Goal: Task Accomplishment & Management: Complete application form

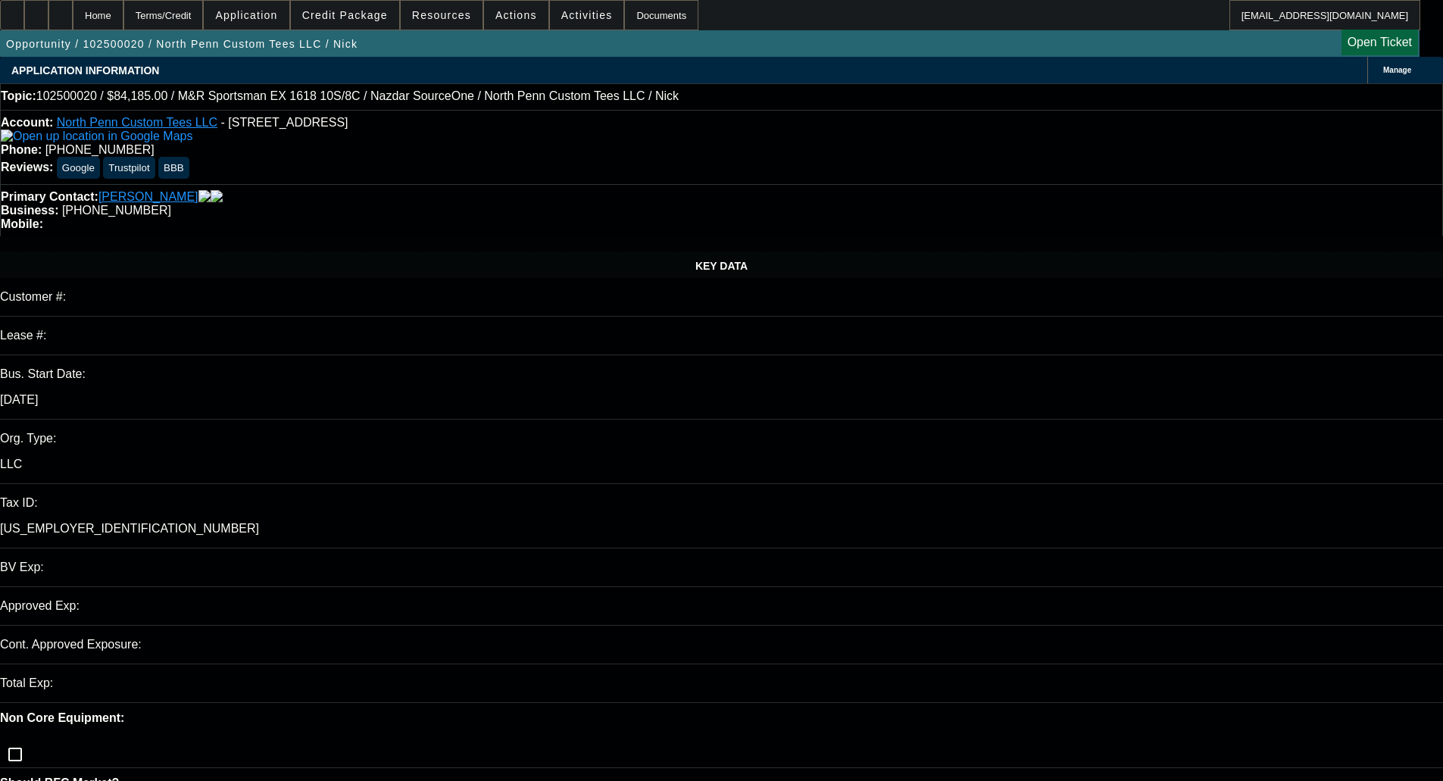
select select "0"
select select "0.1"
select select "4"
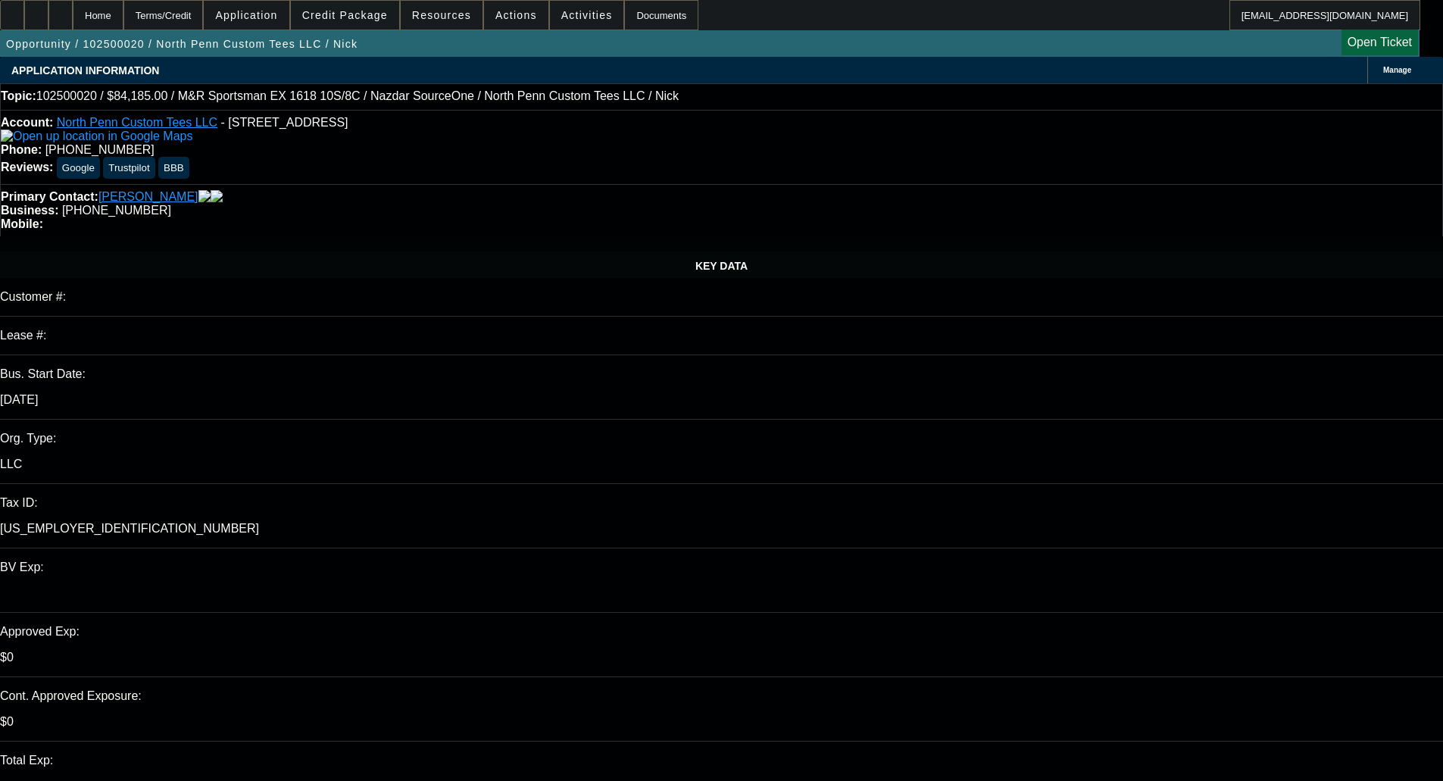
click at [373, 13] on span "Credit Package" at bounding box center [345, 15] width 86 height 12
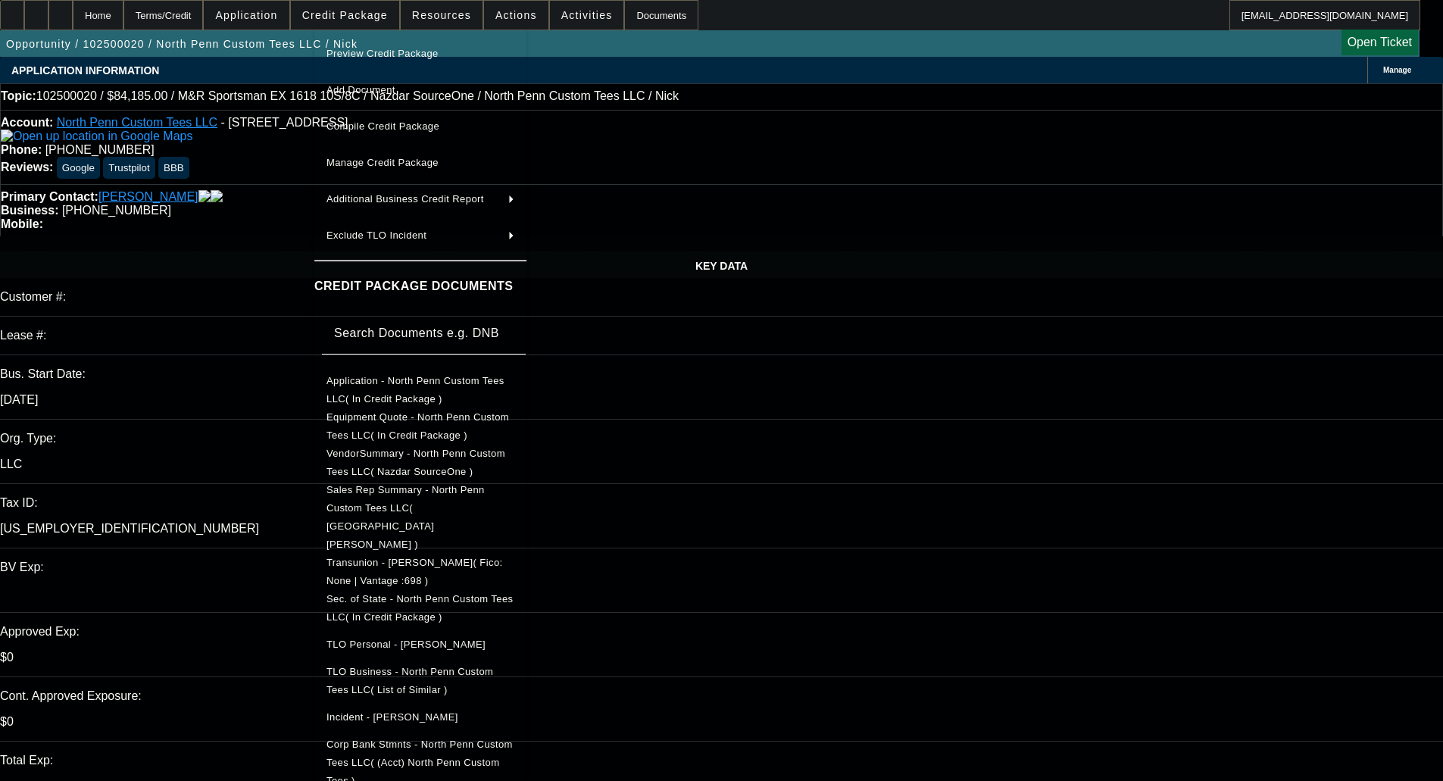
click at [379, 39] on button "Preview Credit Package" at bounding box center [420, 54] width 212 height 36
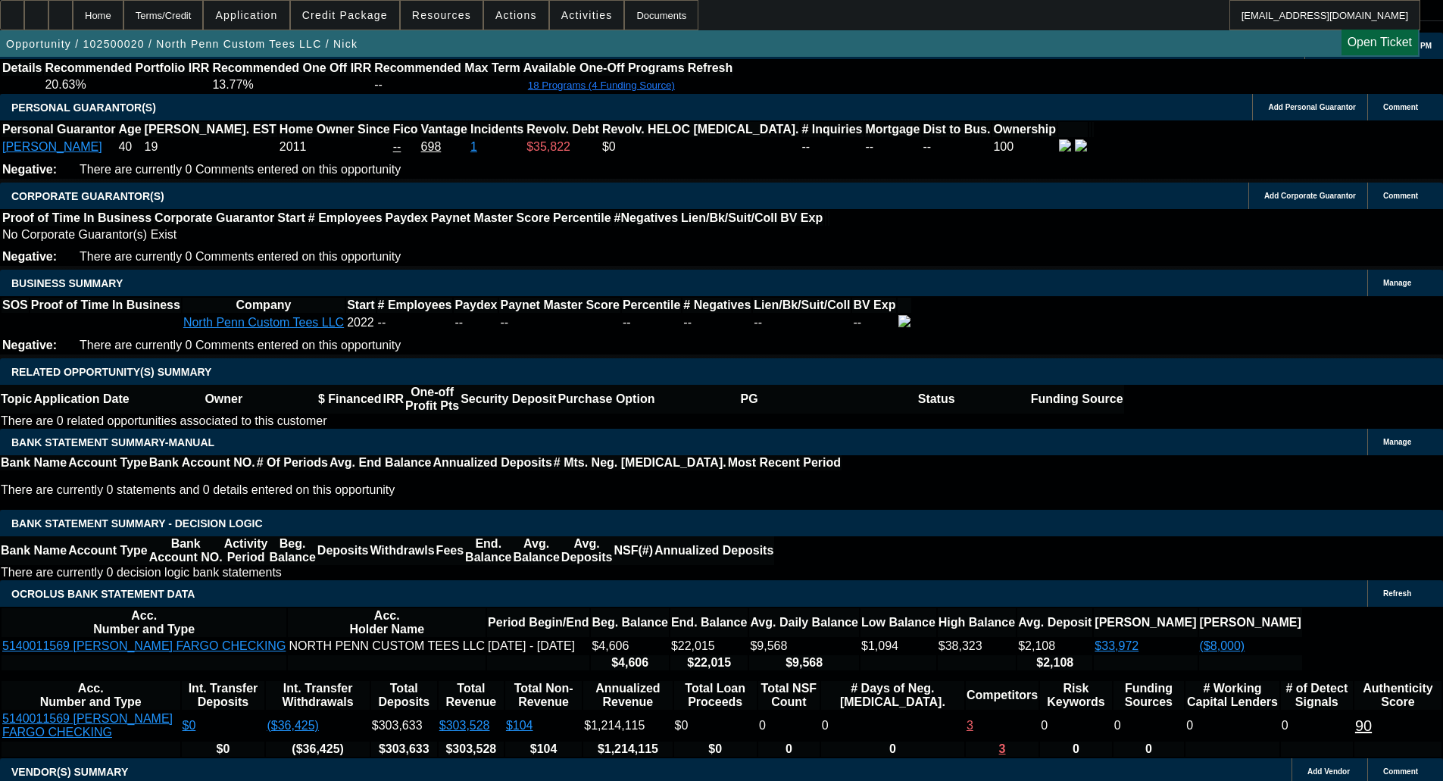
scroll to position [2232, 0]
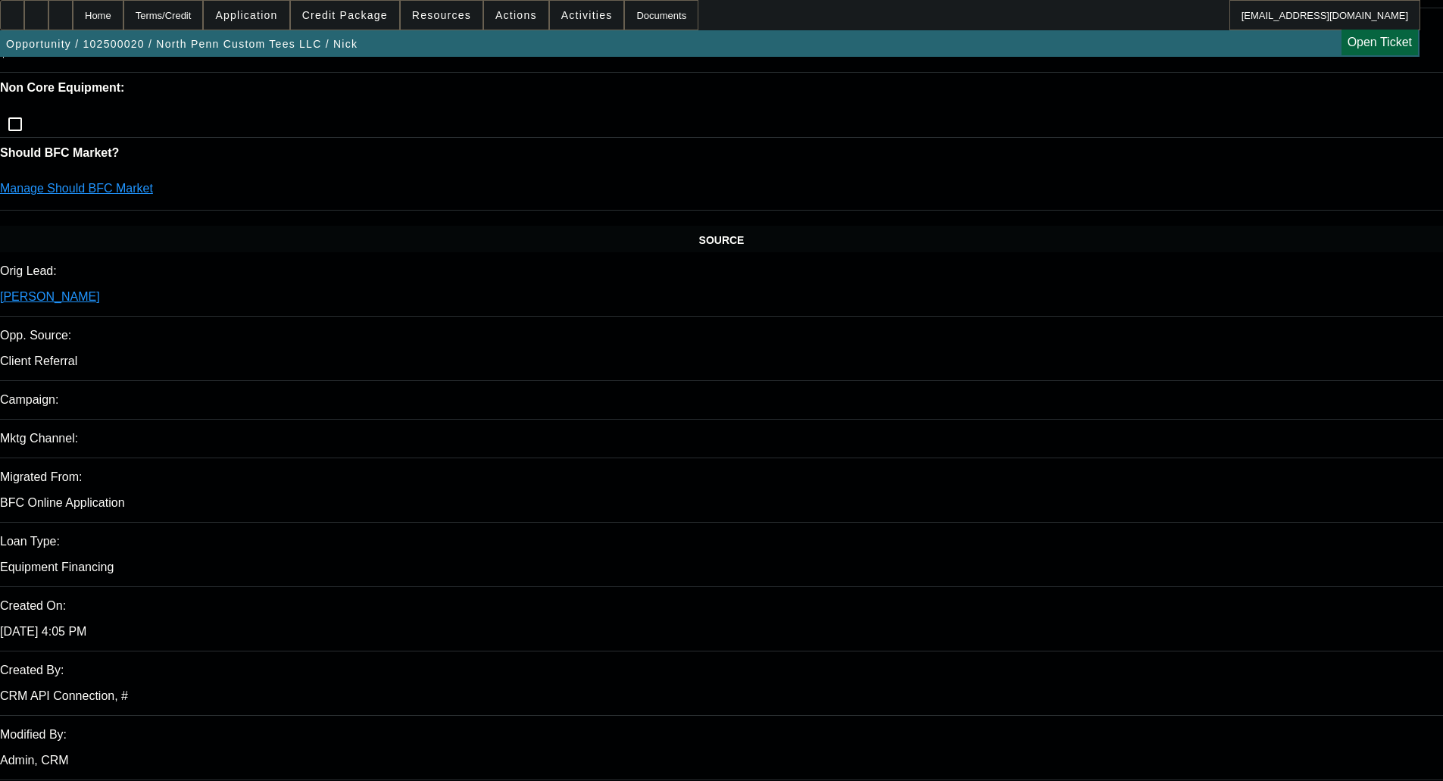
scroll to position [489, 0]
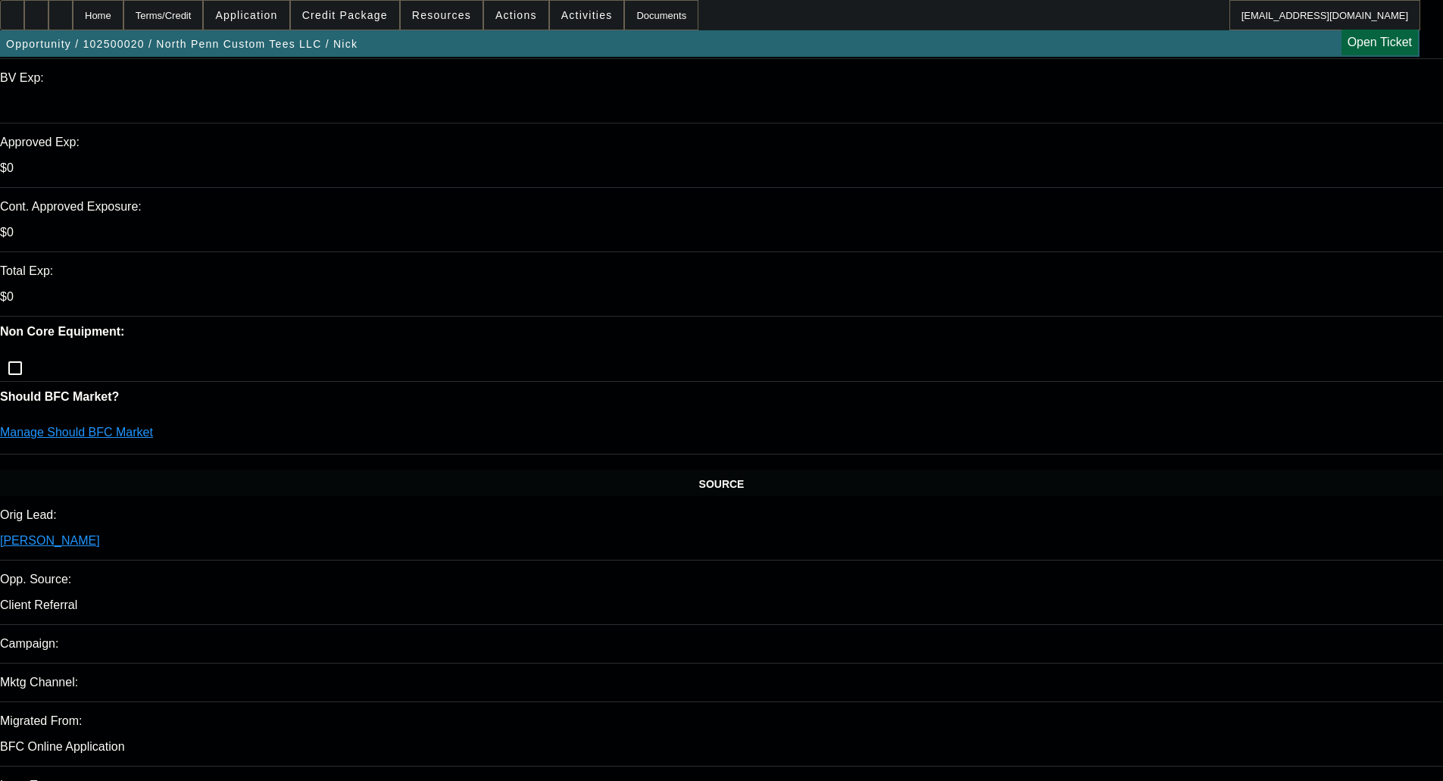
type textarea "HIGHER REV; NO PAYNET; - OKAY TO SELL"
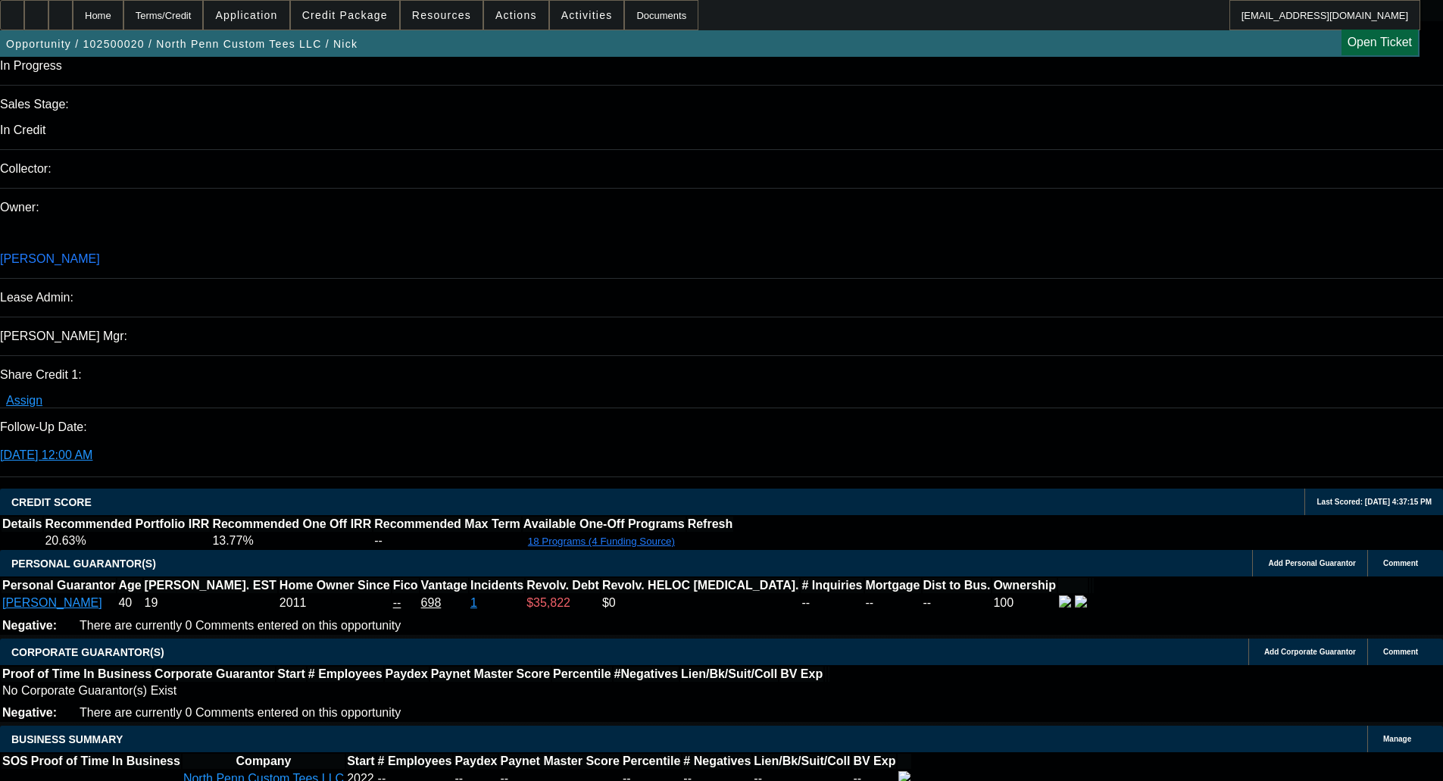
scroll to position [2308, 0]
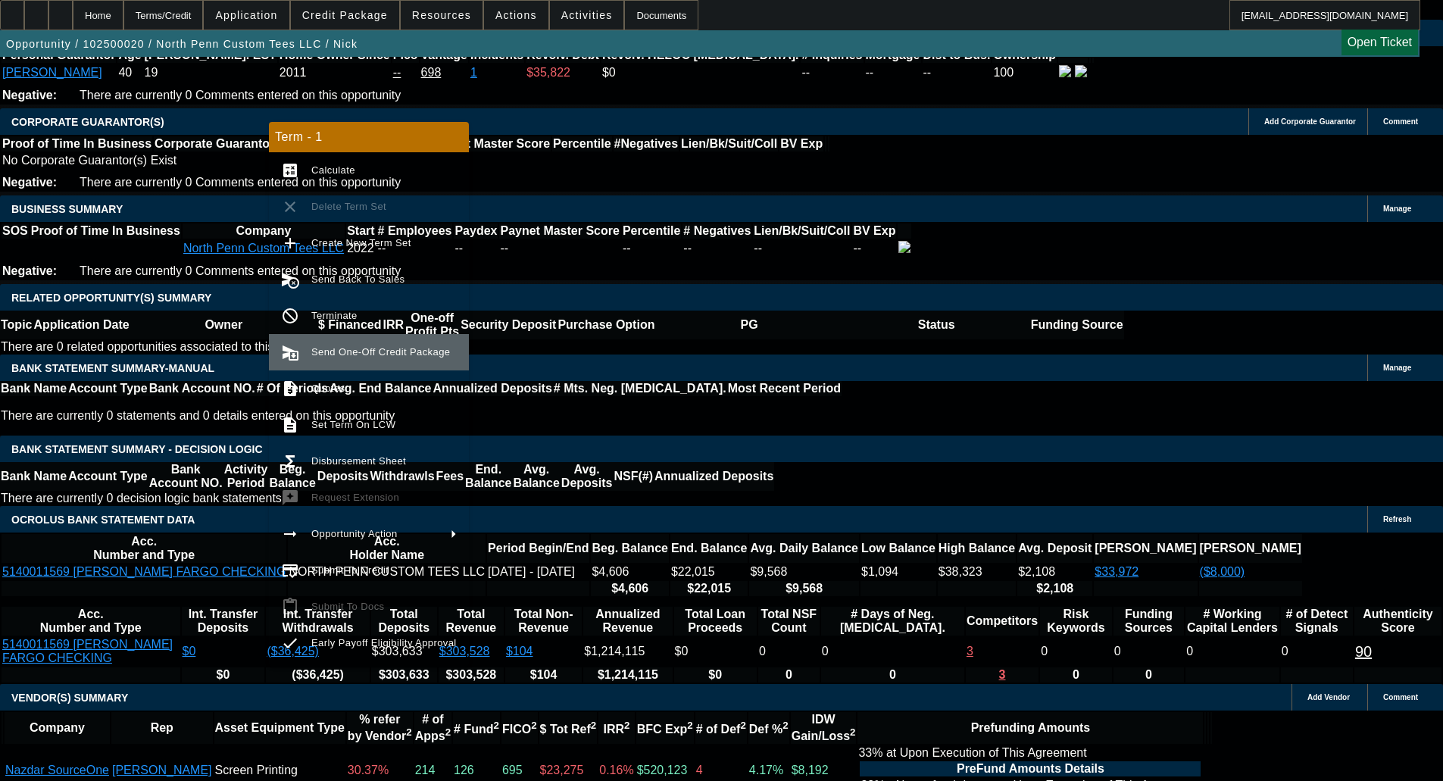
click at [343, 339] on button "send_and_archive Send One-Off Credit Package" at bounding box center [369, 352] width 200 height 36
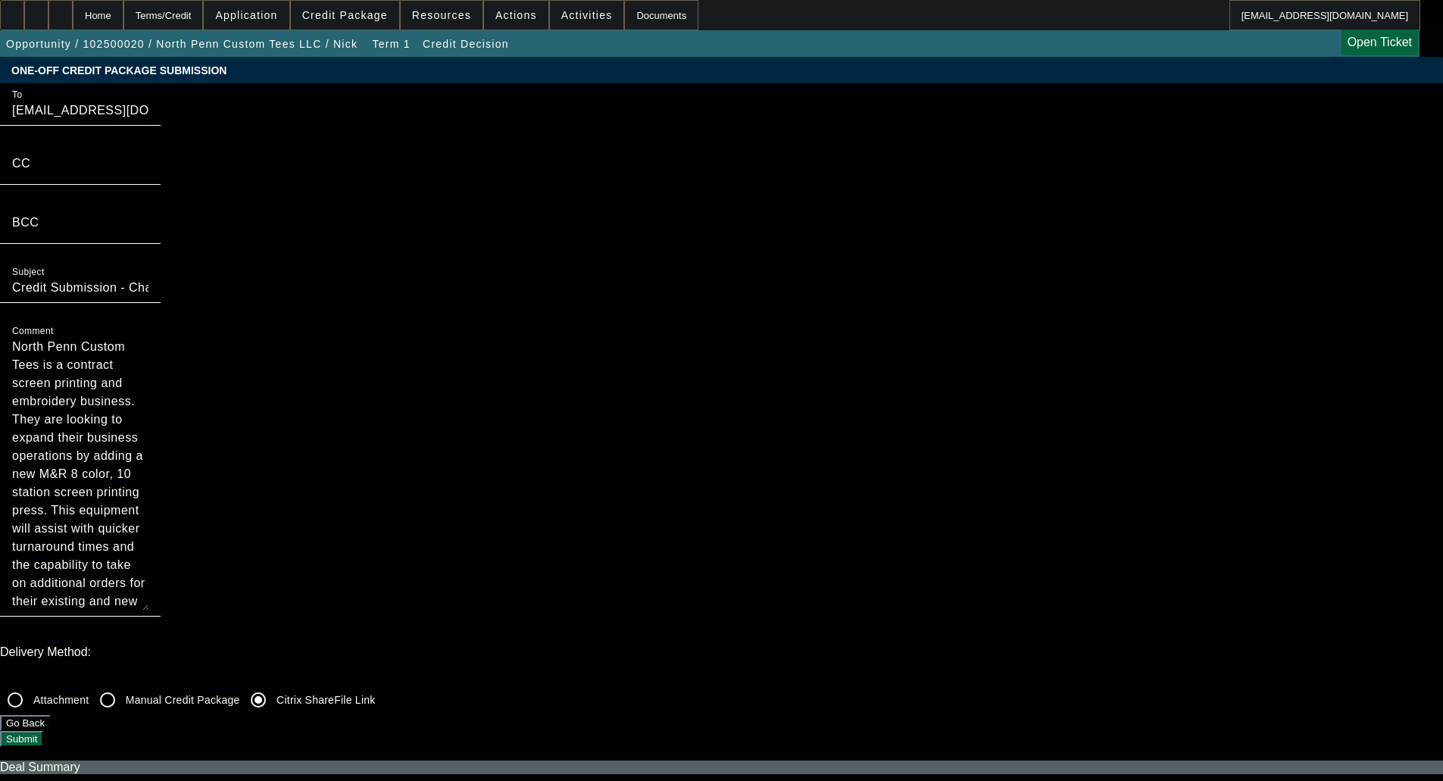
click at [43, 731] on button "Submit" at bounding box center [21, 739] width 43 height 16
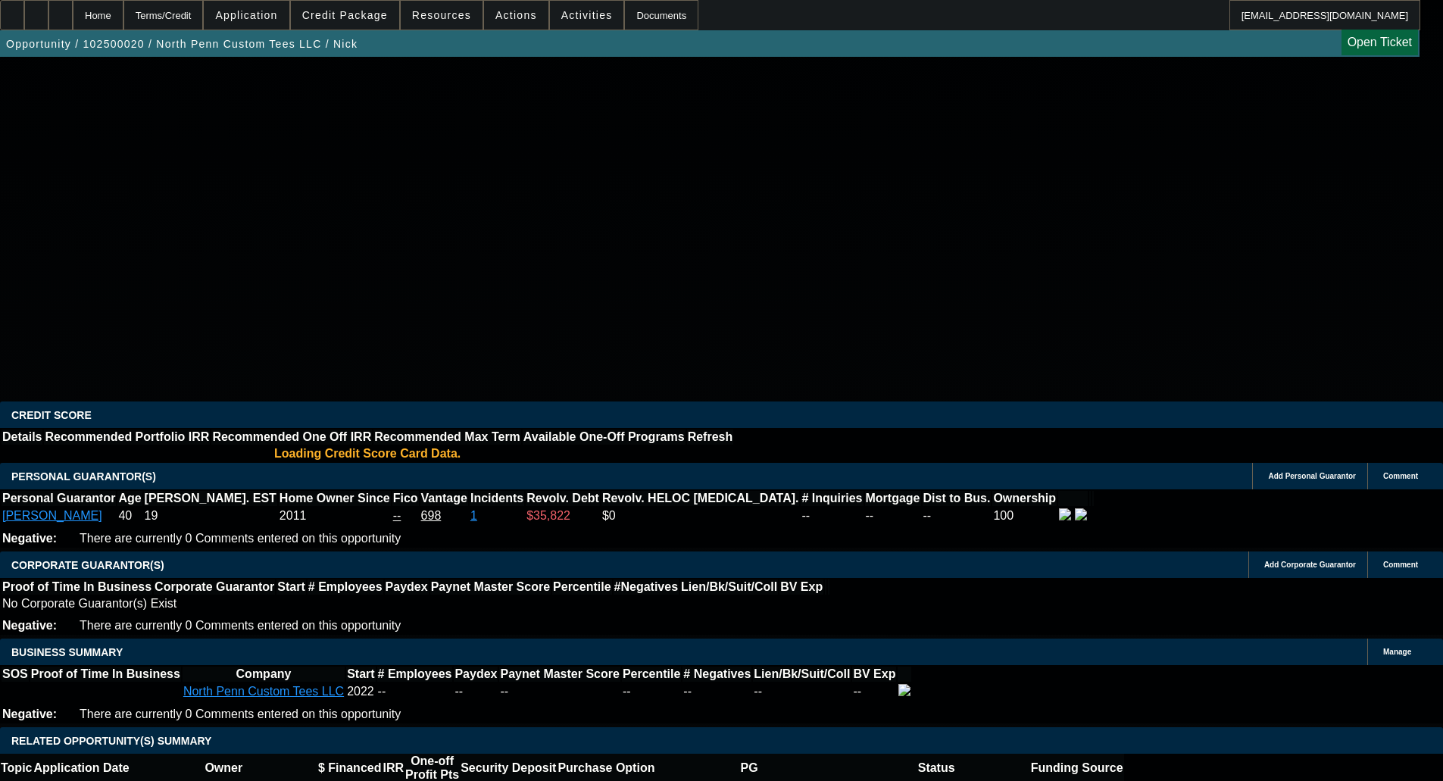
select select "0"
select select "0.1"
select select "4"
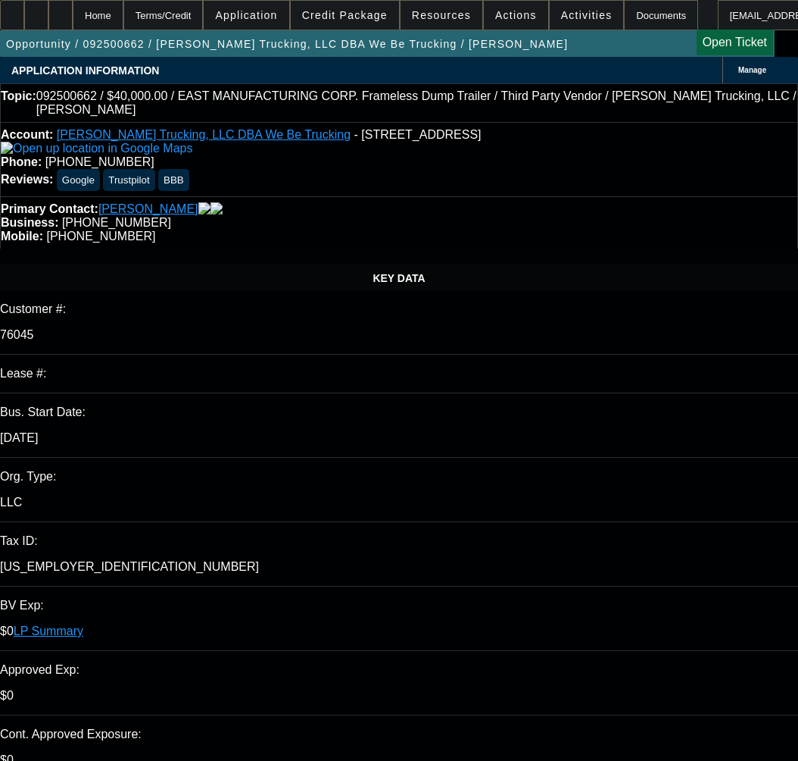
select select "0"
select select "1"
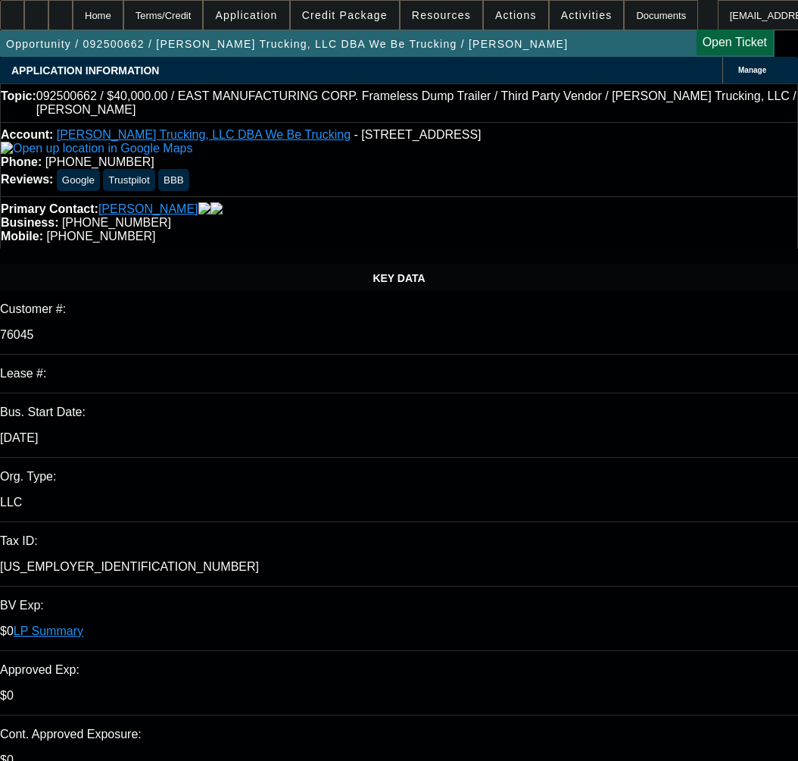
select select "6"
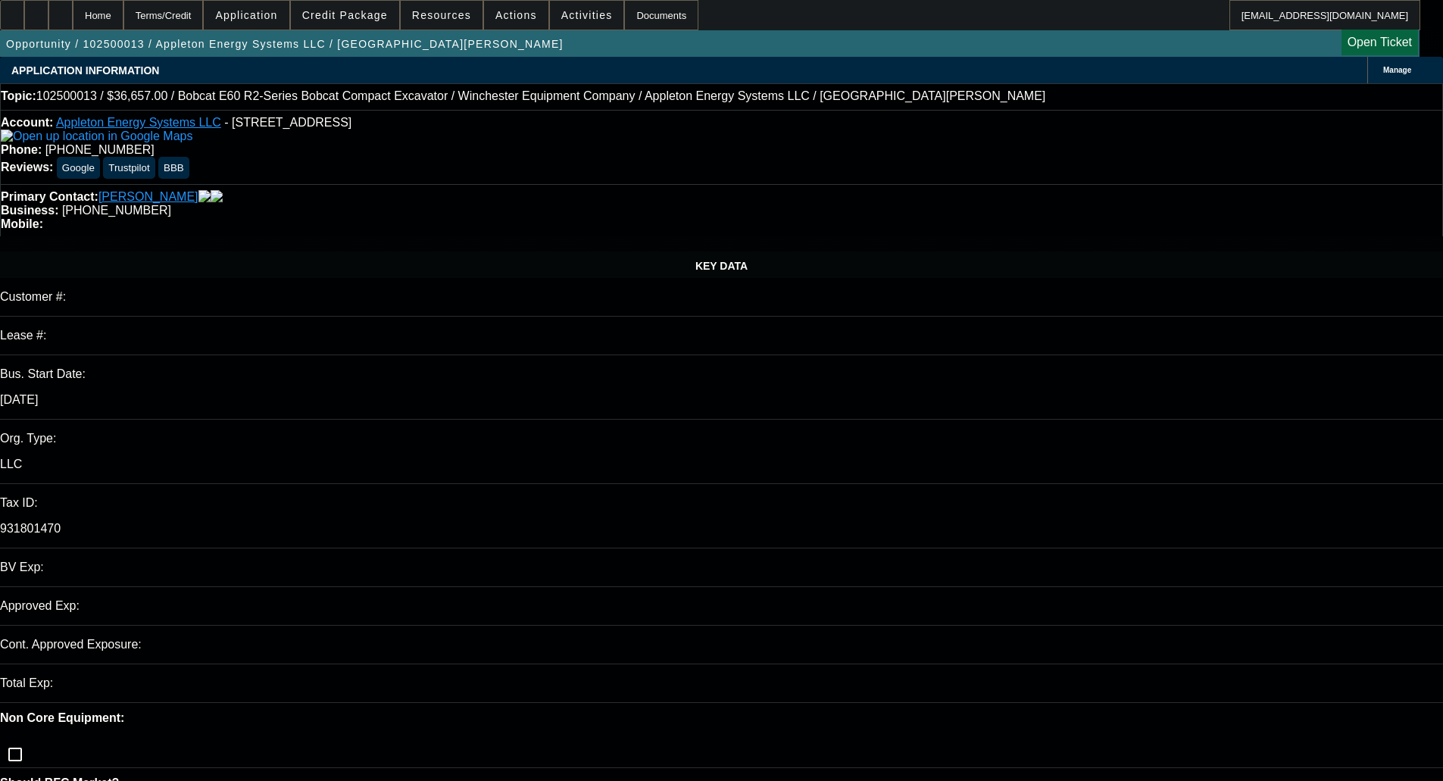
select select "0"
select select "2"
select select "0"
select select "5"
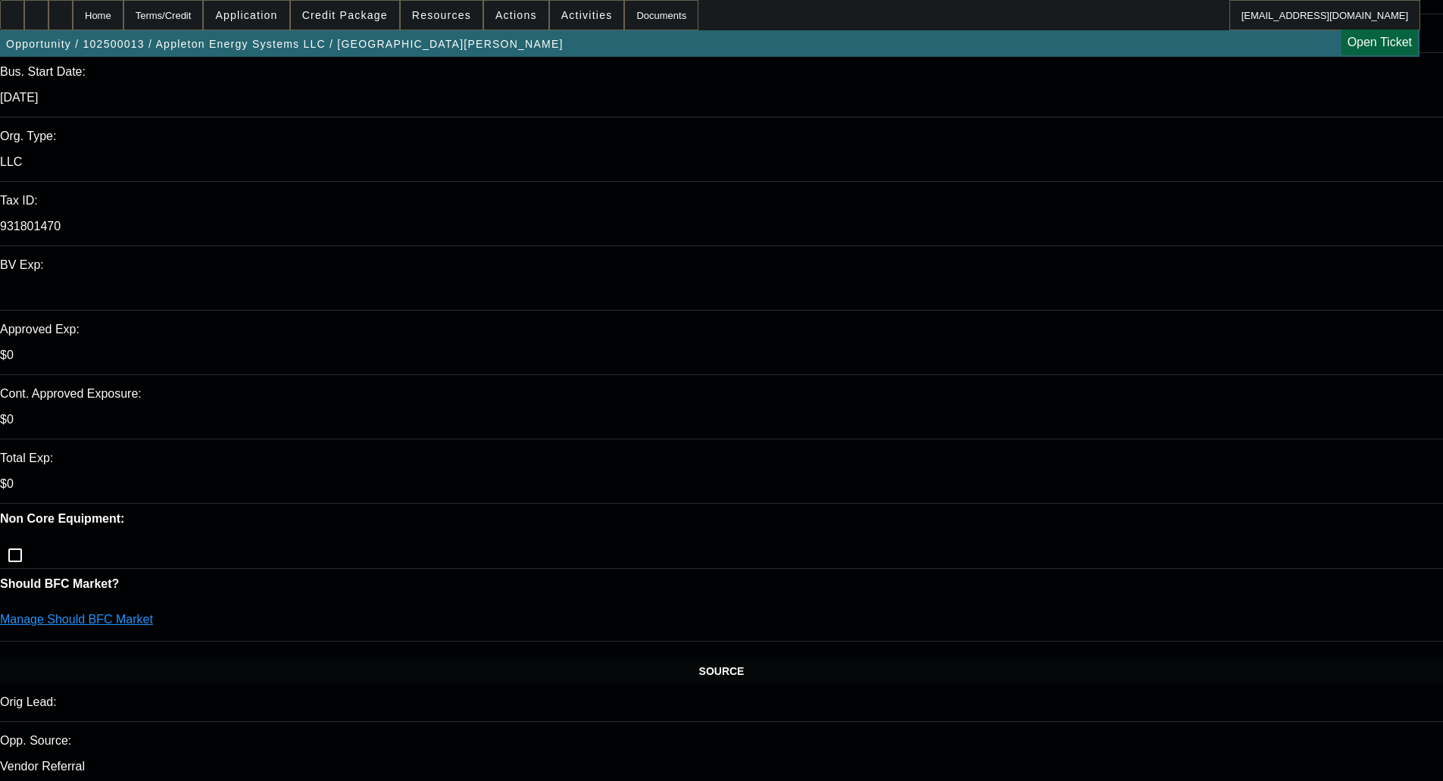
scroll to position [303, 0]
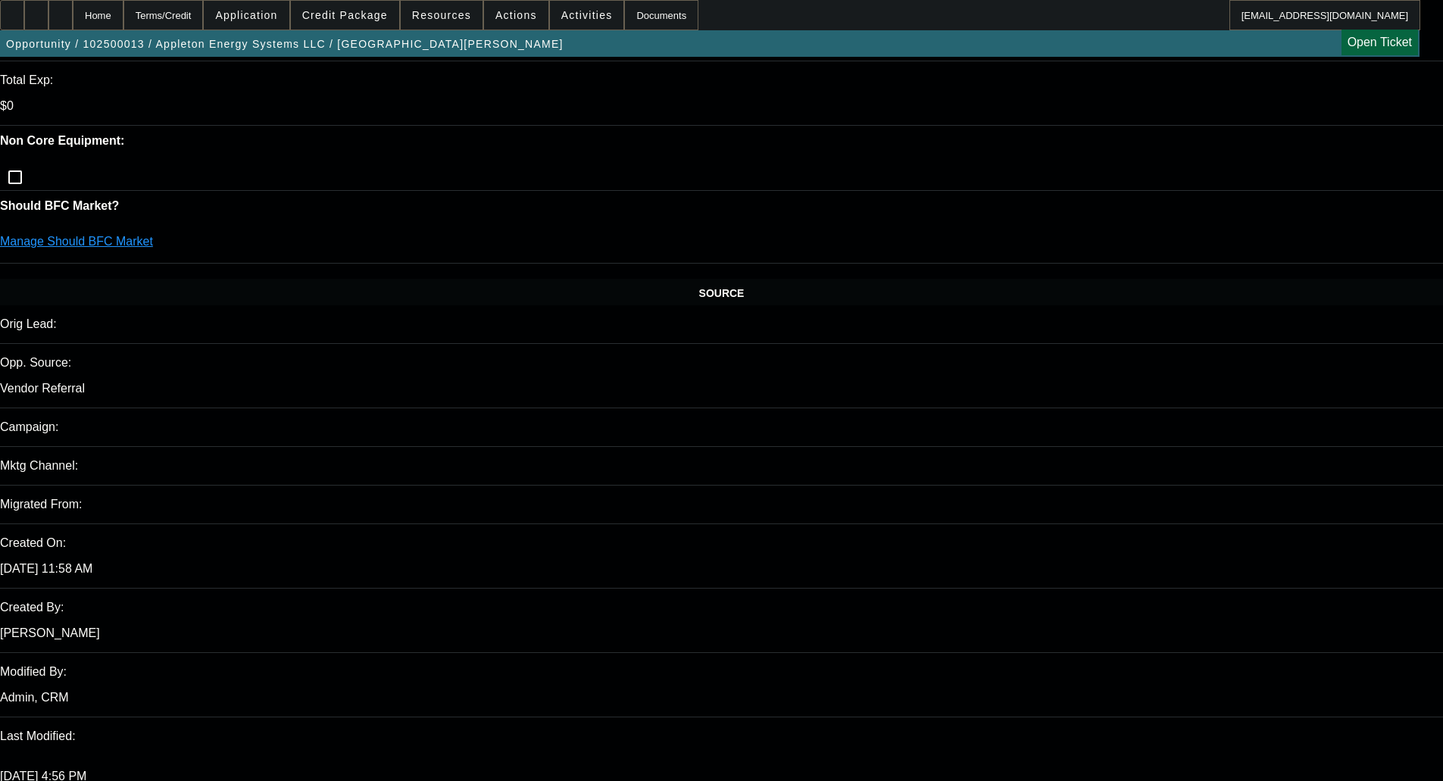
scroll to position [682, 0]
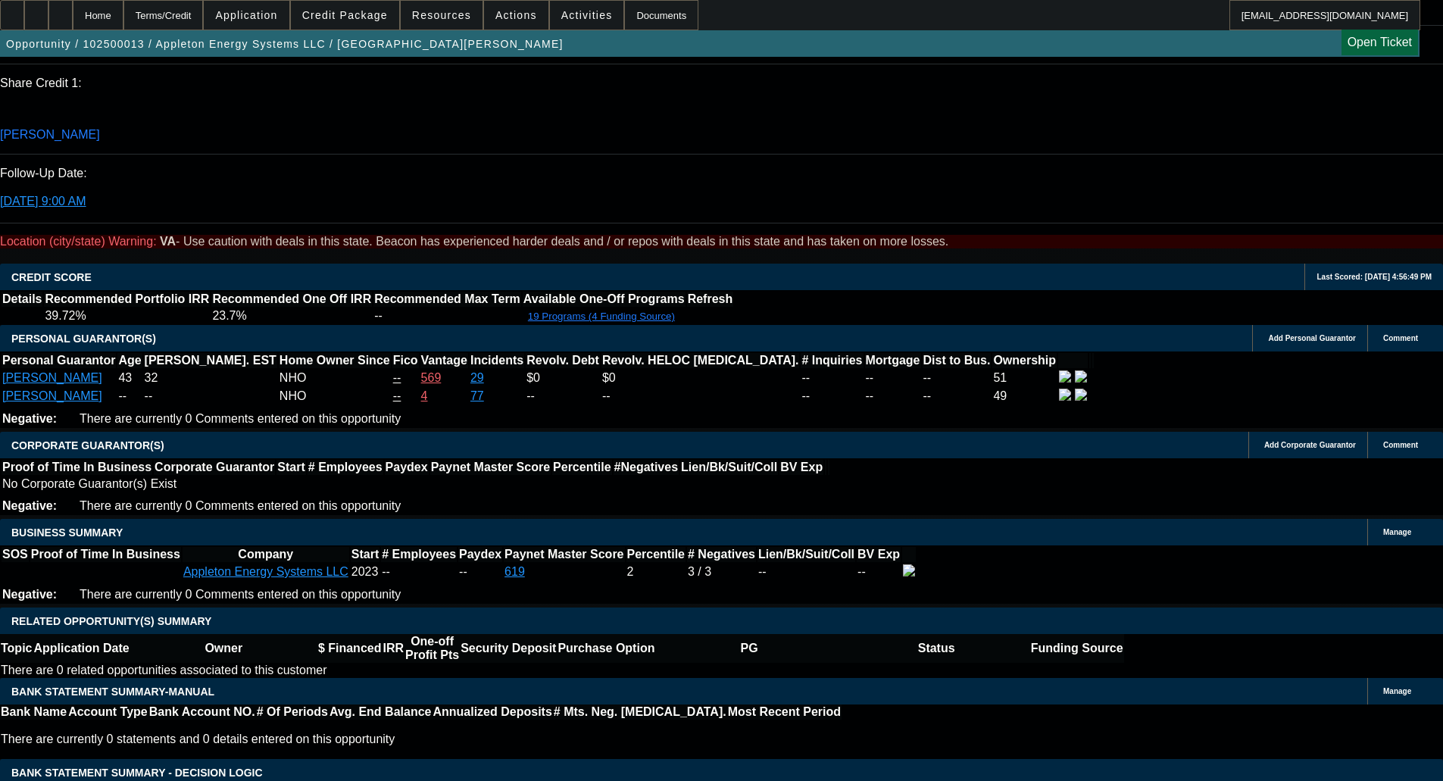
scroll to position [1970, 0]
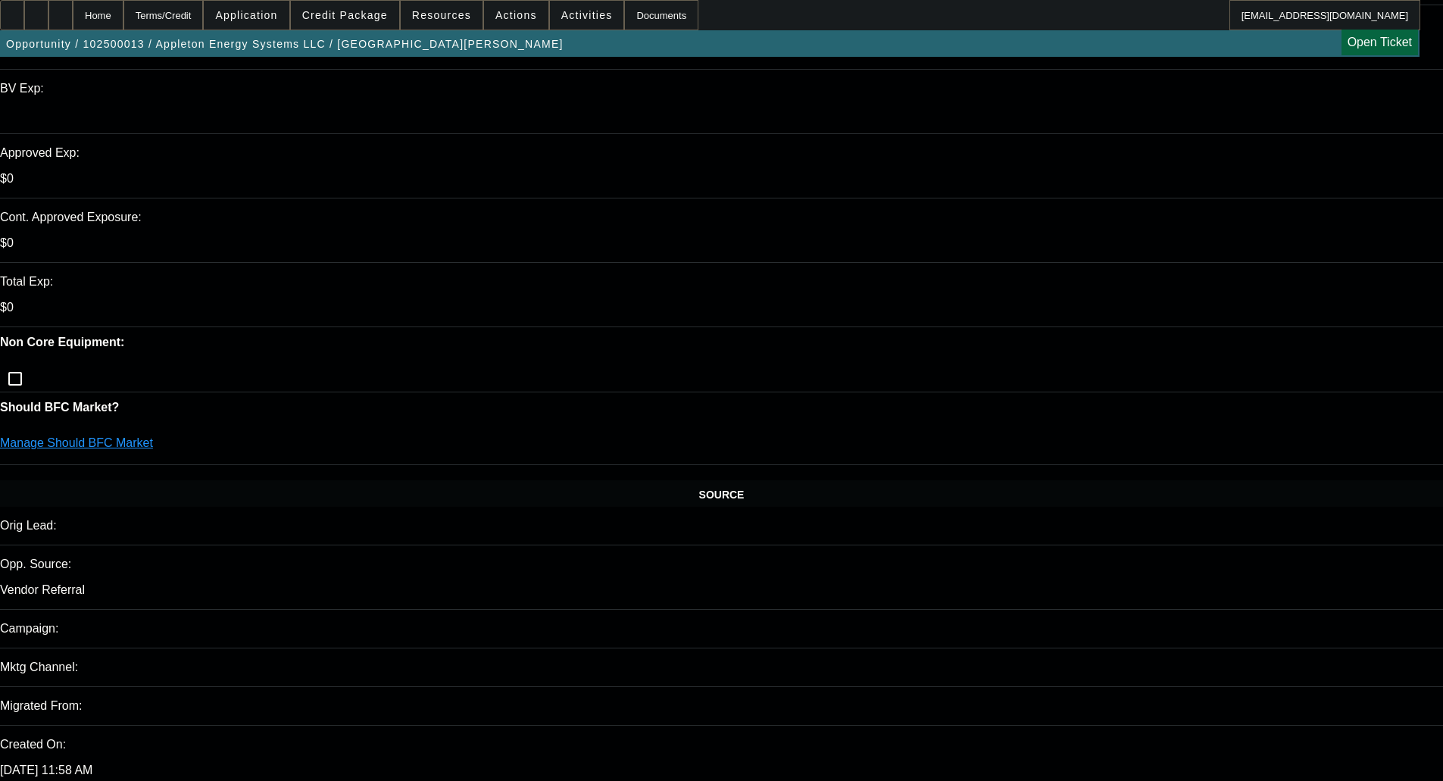
scroll to position [0, 0]
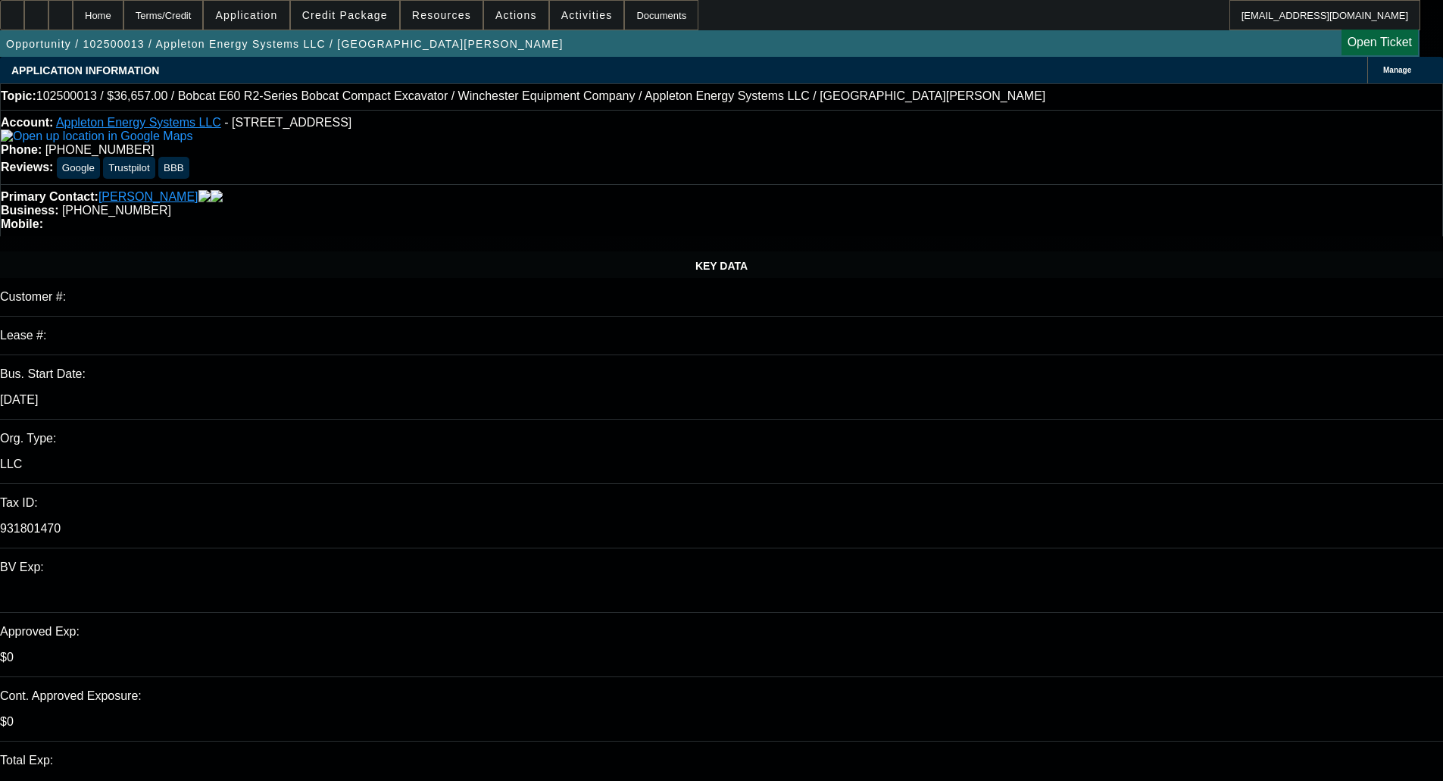
click at [345, 6] on span at bounding box center [345, 15] width 108 height 36
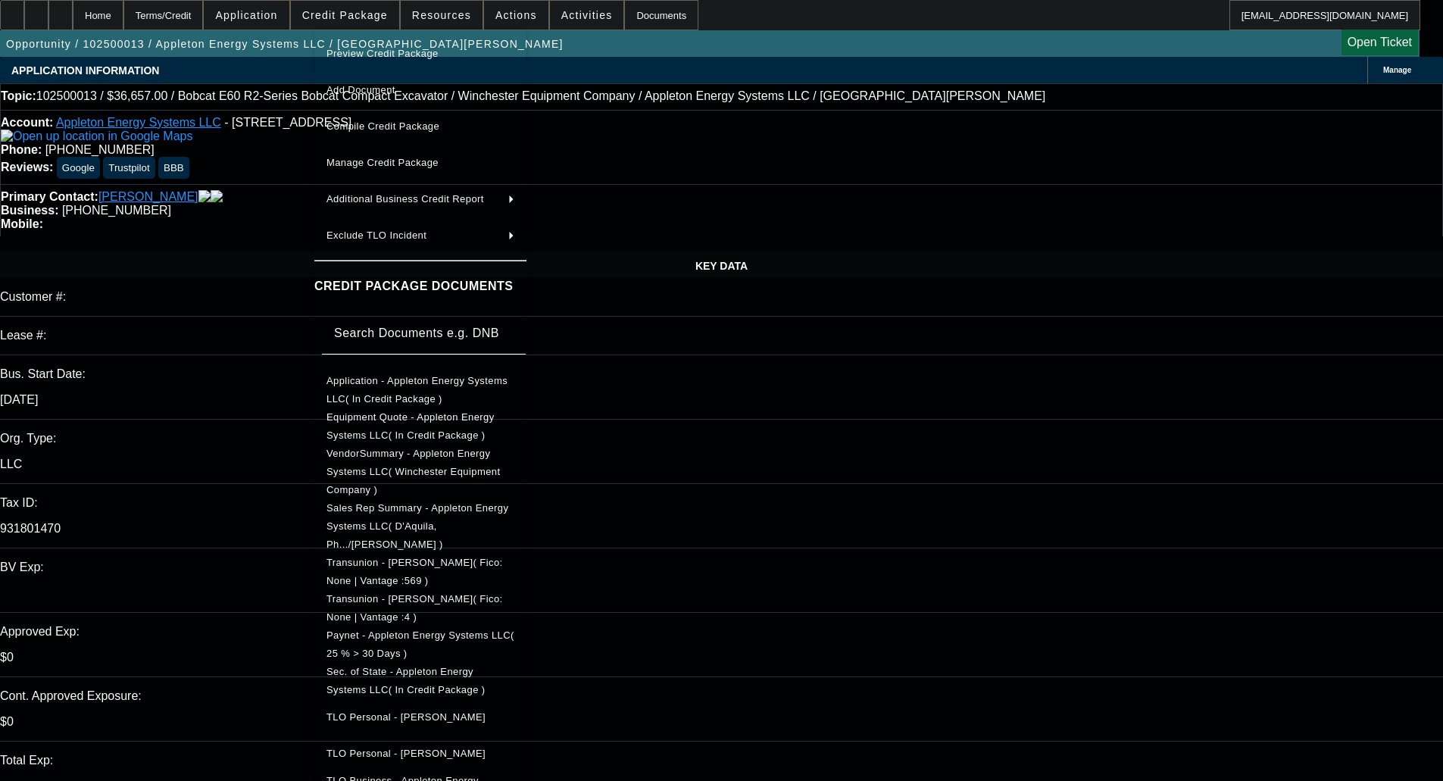
click at [441, 666] on span "Sec. of State - Appleton Energy Systems LLC( In Credit Package )" at bounding box center [406, 681] width 159 height 30
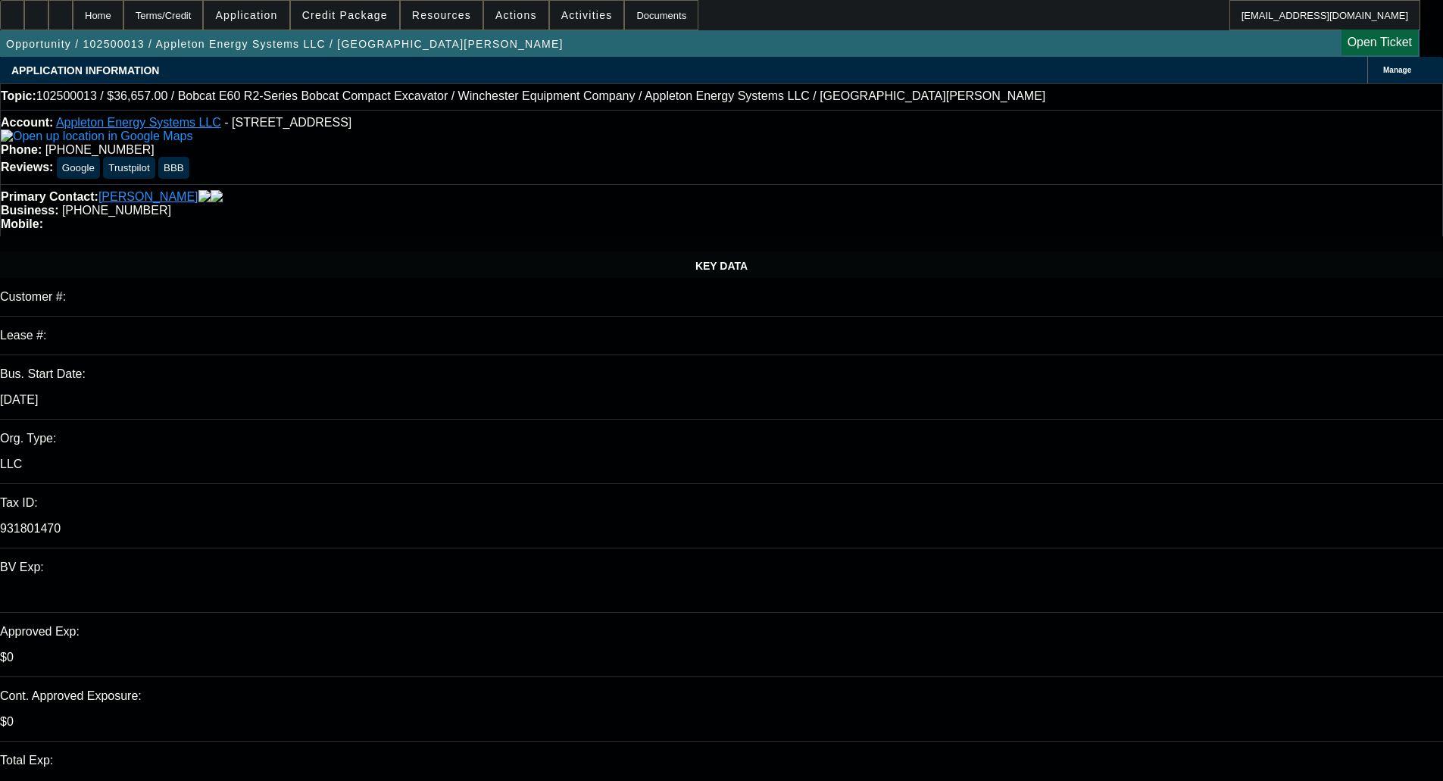
drag, startPoint x: 1140, startPoint y: 174, endPoint x: 1116, endPoint y: 116, distance: 63.2
click at [369, 10] on span "Credit Package" at bounding box center [345, 15] width 86 height 12
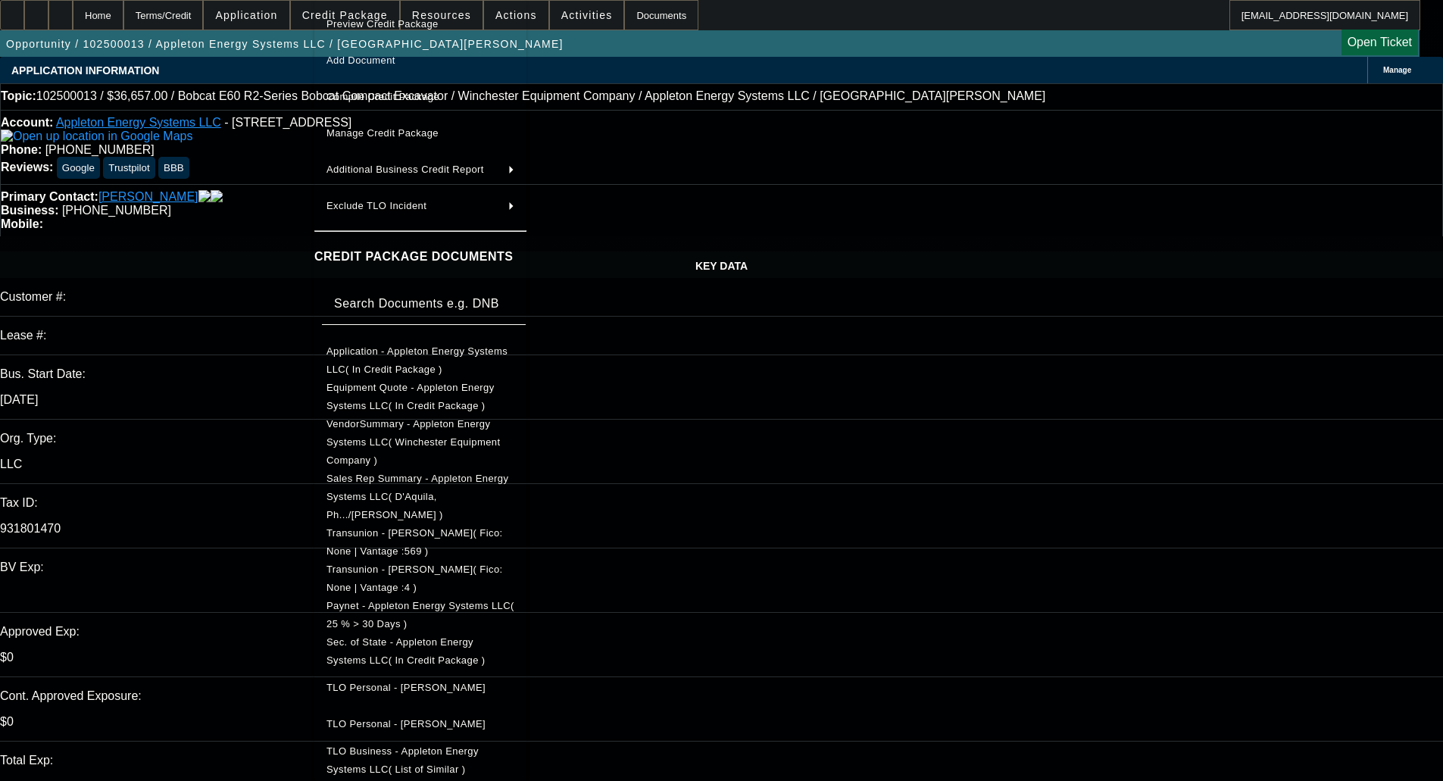
click at [420, 718] on span "TLO Personal - Appleton, Jason" at bounding box center [406, 723] width 159 height 11
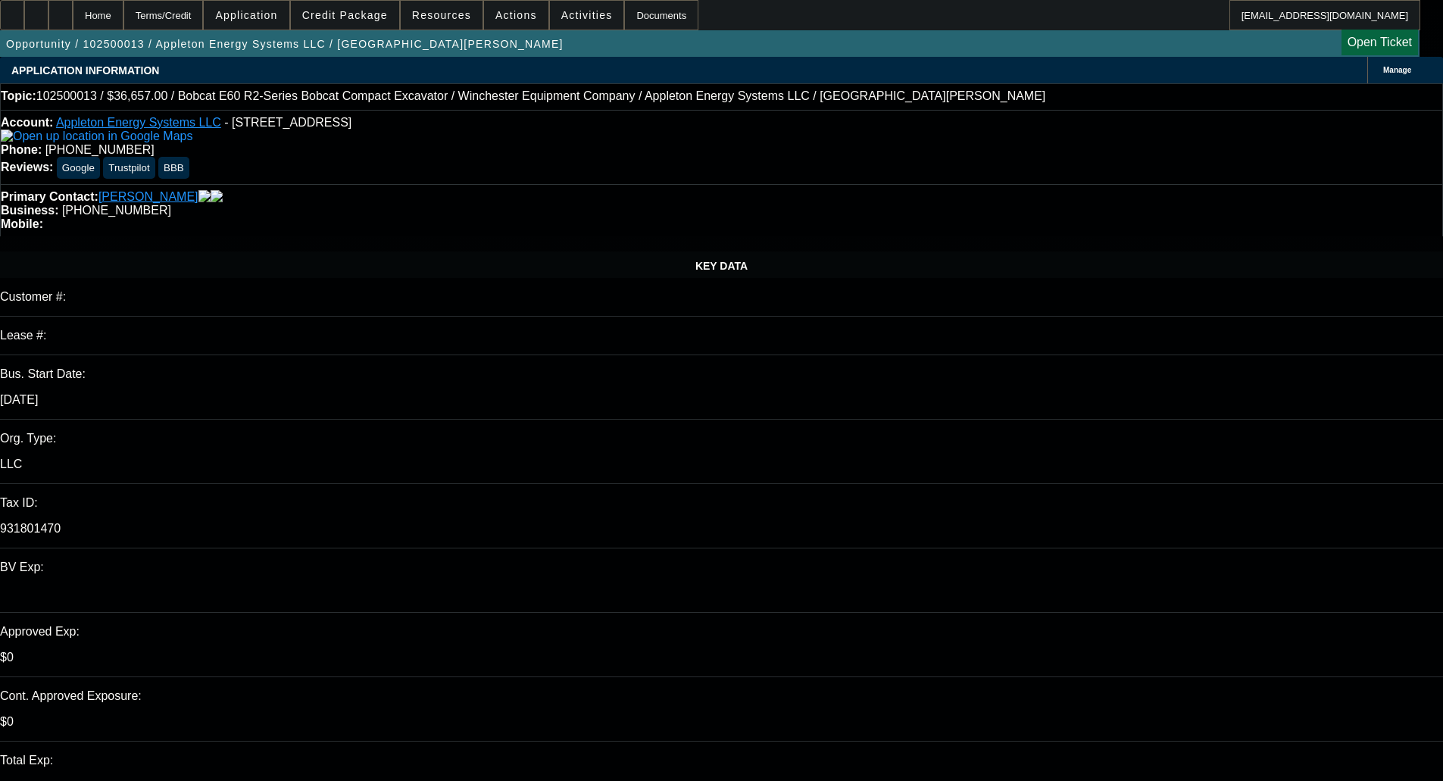
click at [367, 16] on span "Credit Package" at bounding box center [345, 15] width 86 height 12
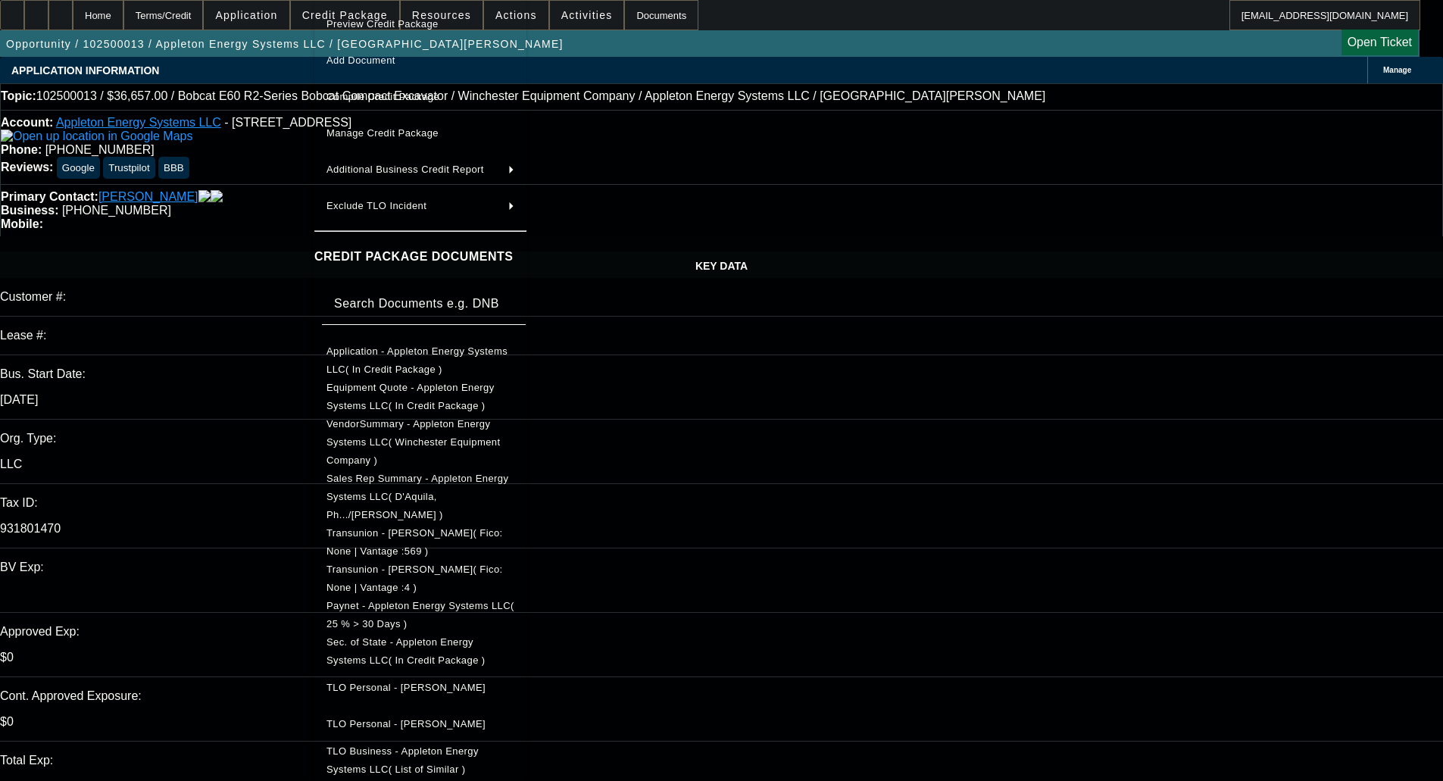
scroll to position [123, 0]
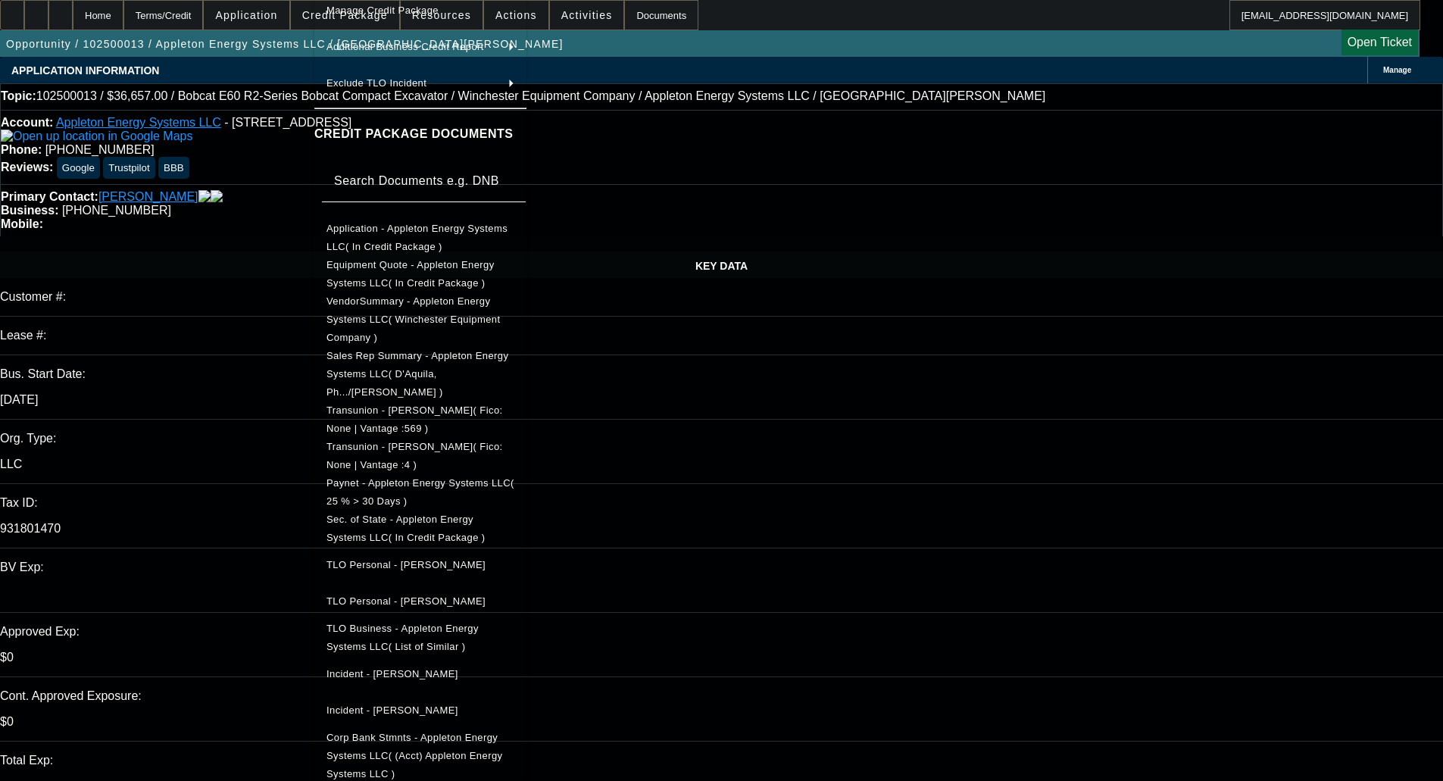
click at [254, 346] on div at bounding box center [721, 390] width 1443 height 781
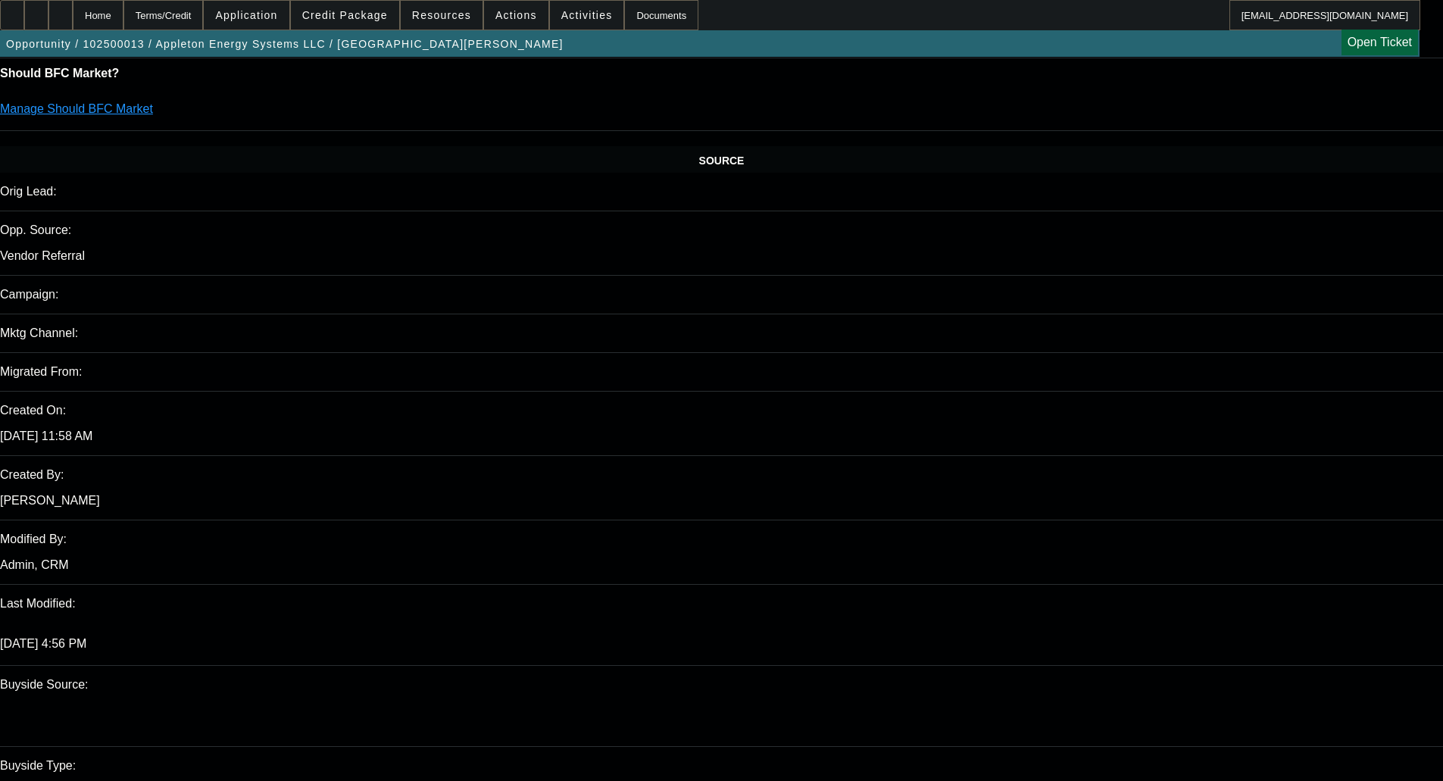
scroll to position [0, 0]
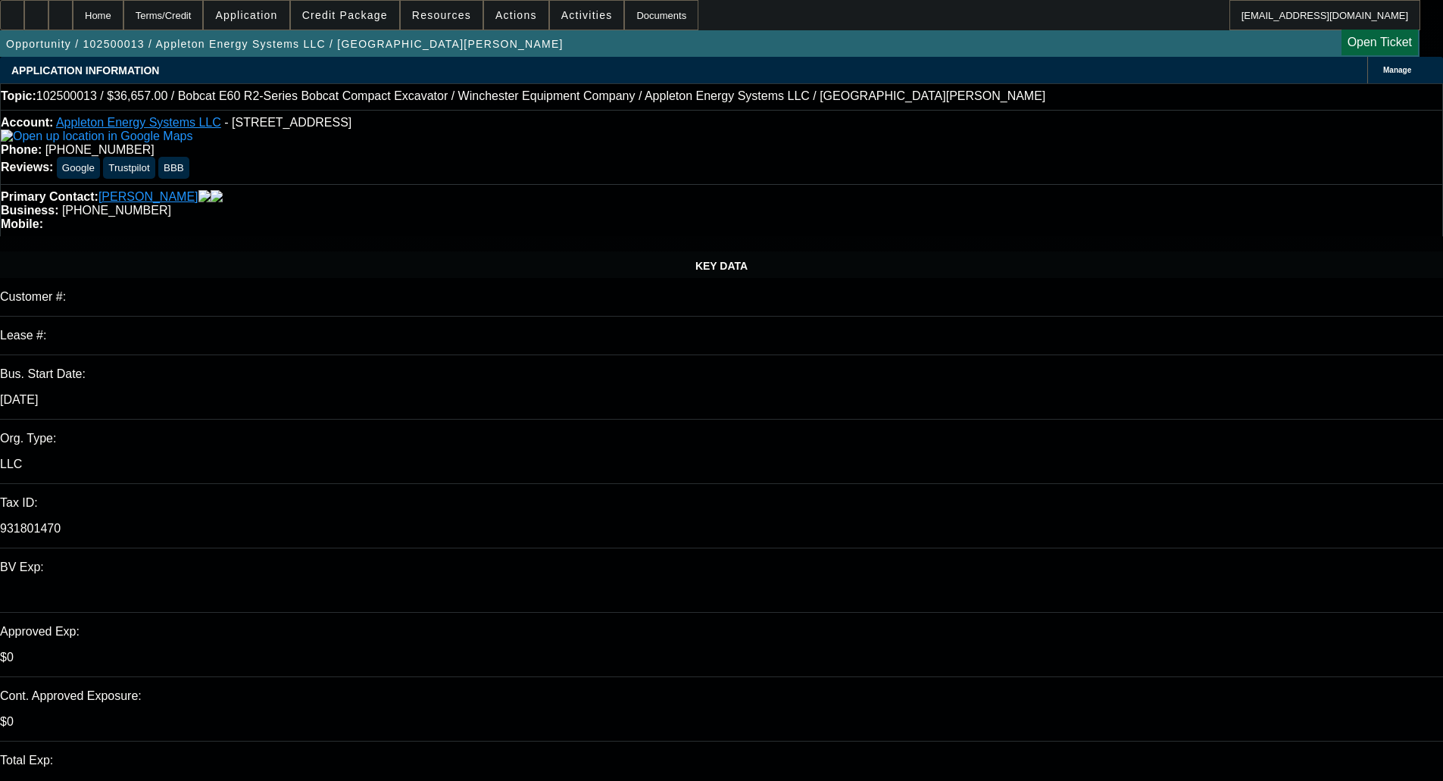
click at [350, 16] on span "Credit Package" at bounding box center [345, 15] width 86 height 12
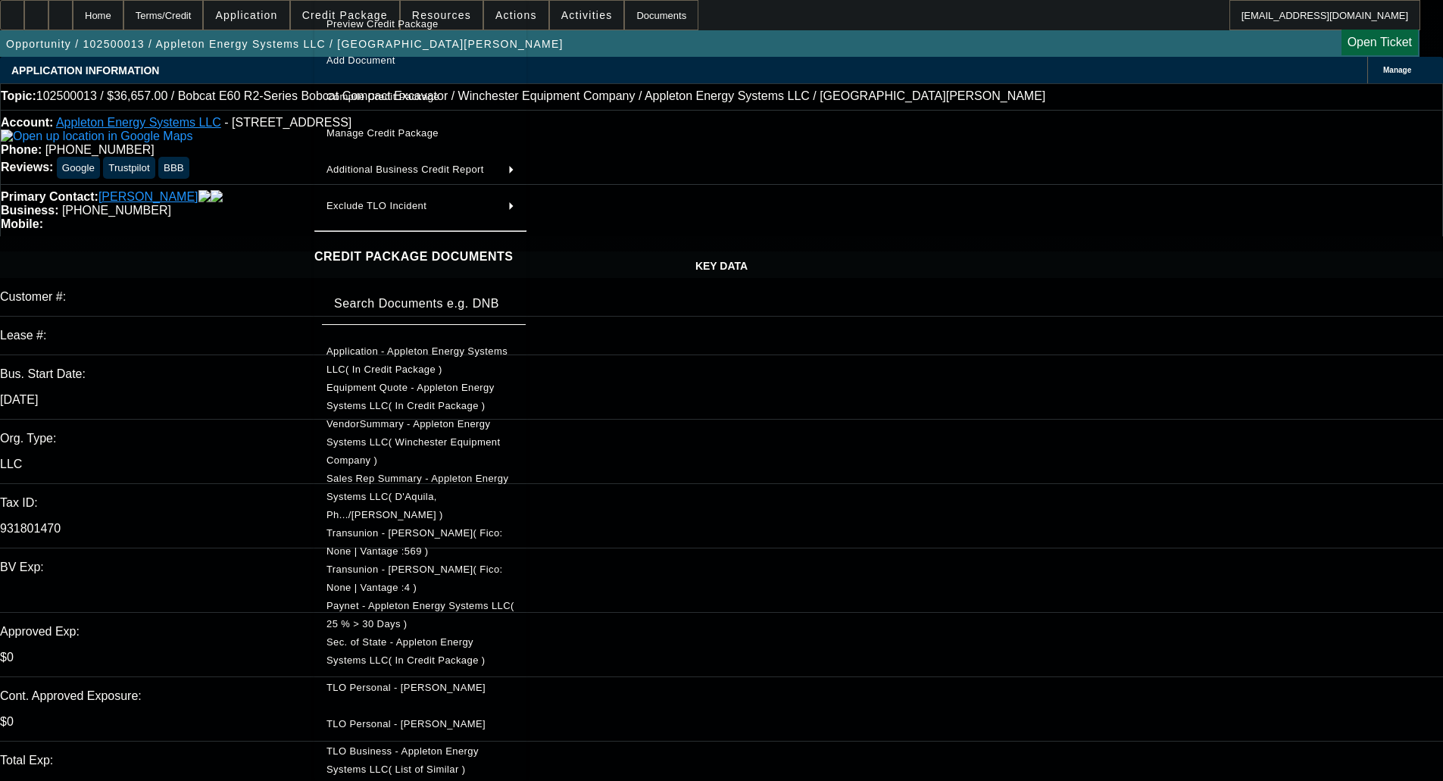
click at [399, 343] on button "Application - Appleton Energy Systems LLC( In Credit Package )" at bounding box center [420, 360] width 212 height 36
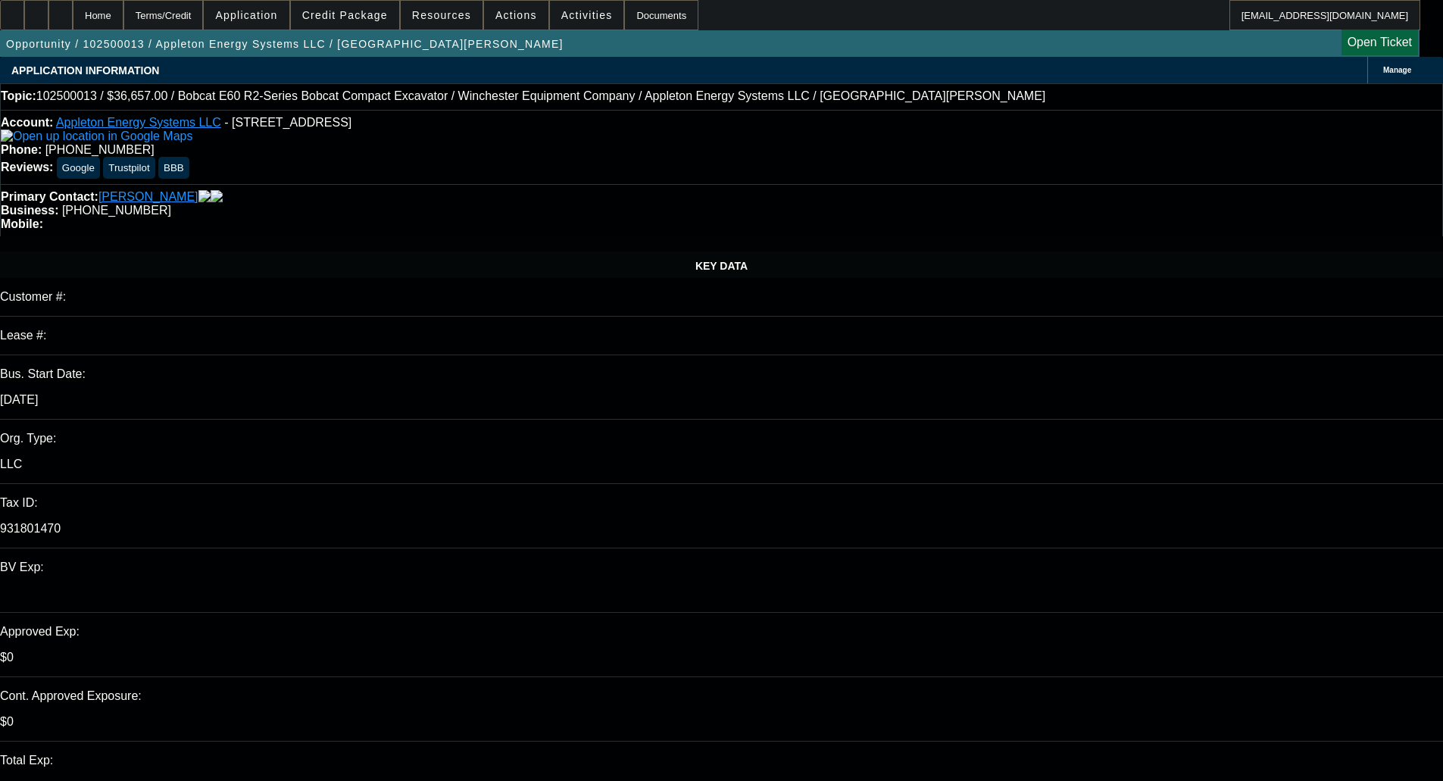
scroll to position [21, 0]
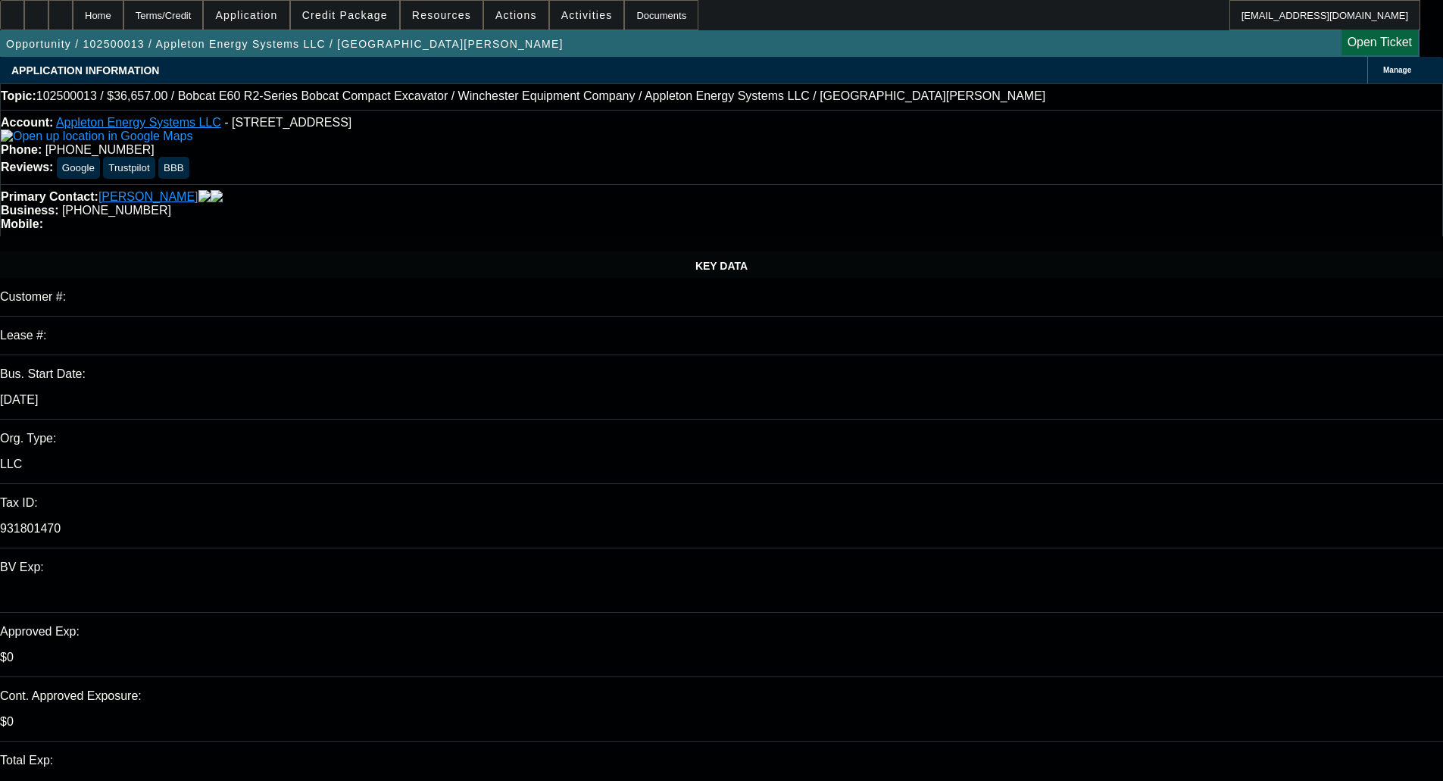
click at [374, 8] on span at bounding box center [345, 15] width 108 height 36
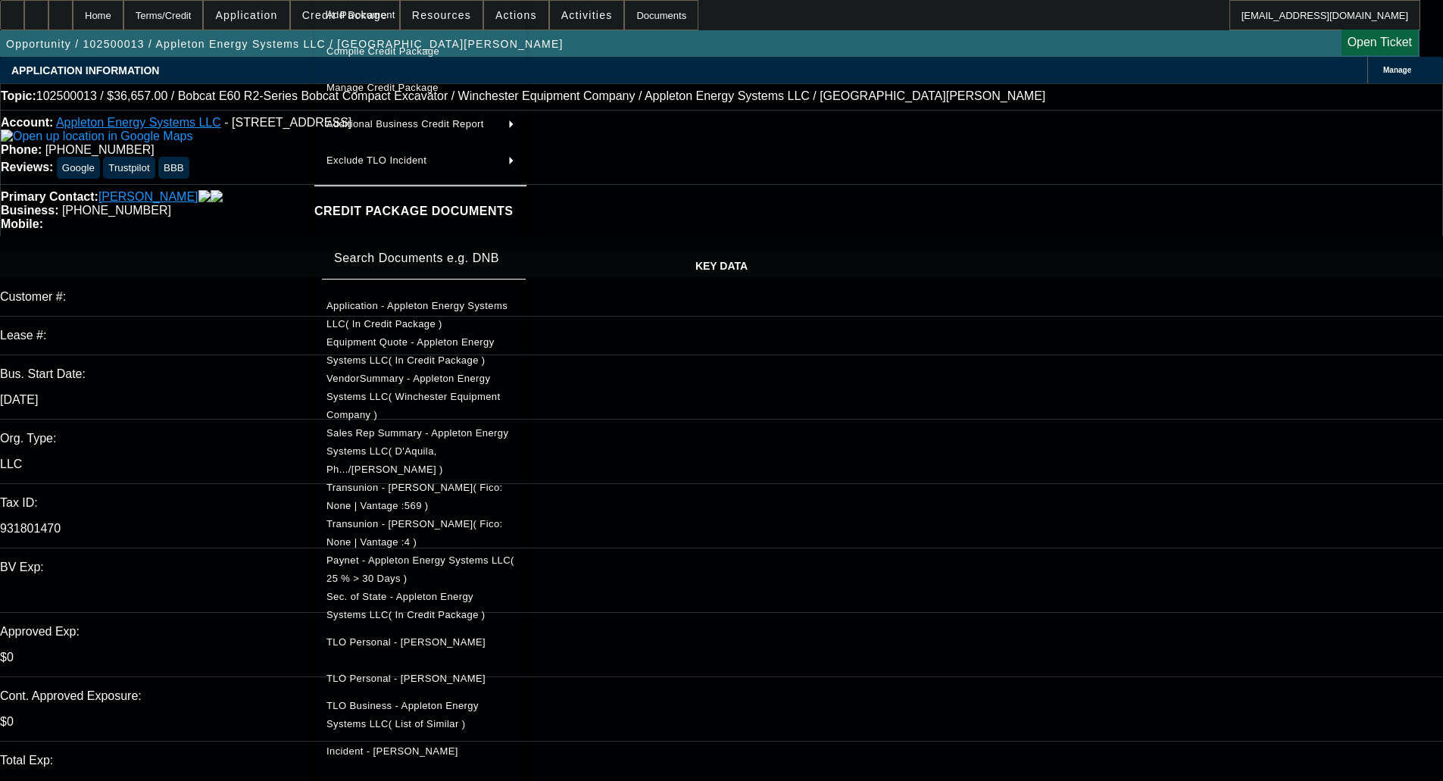
scroll to position [123, 0]
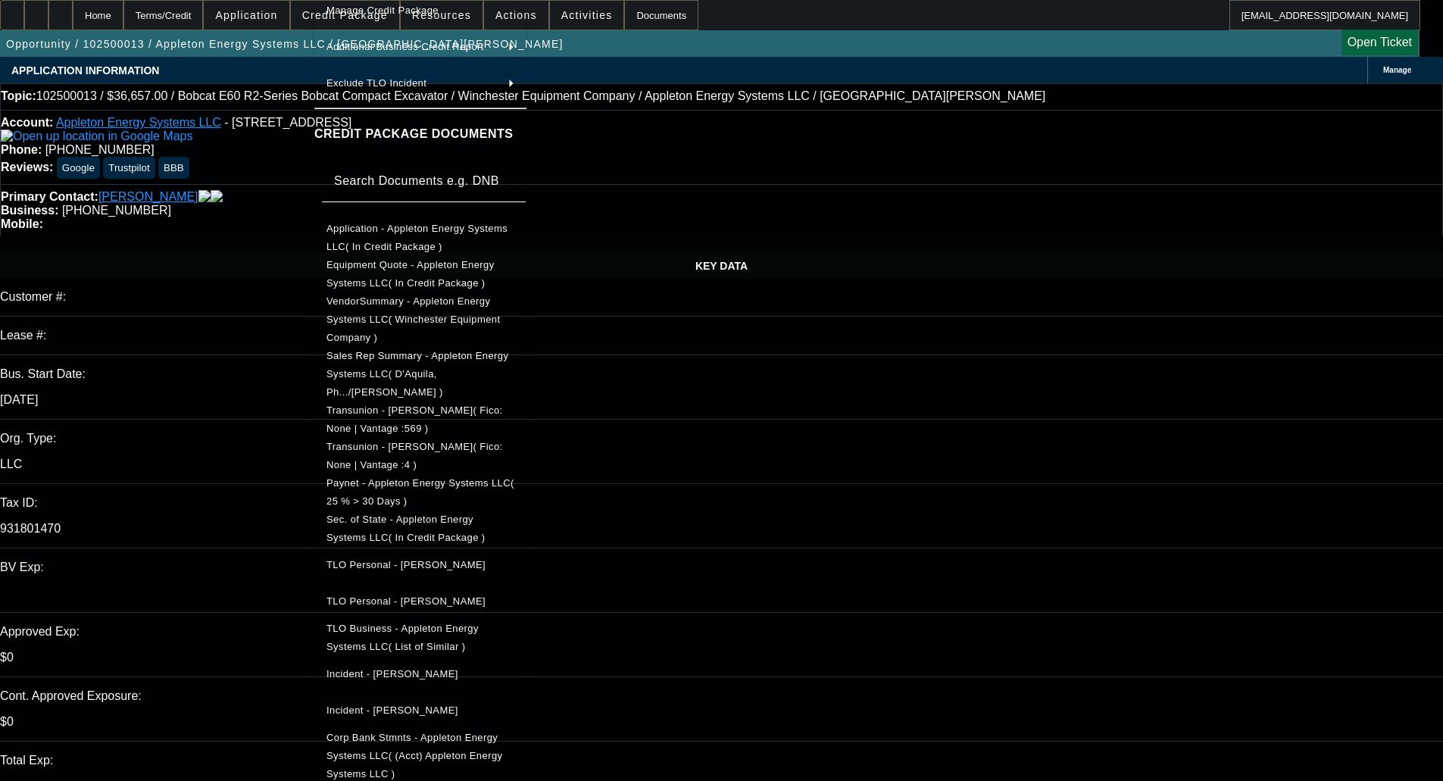
click at [432, 514] on span "Sec. of State - Appleton Energy Systems LLC( In Credit Package )" at bounding box center [406, 529] width 159 height 30
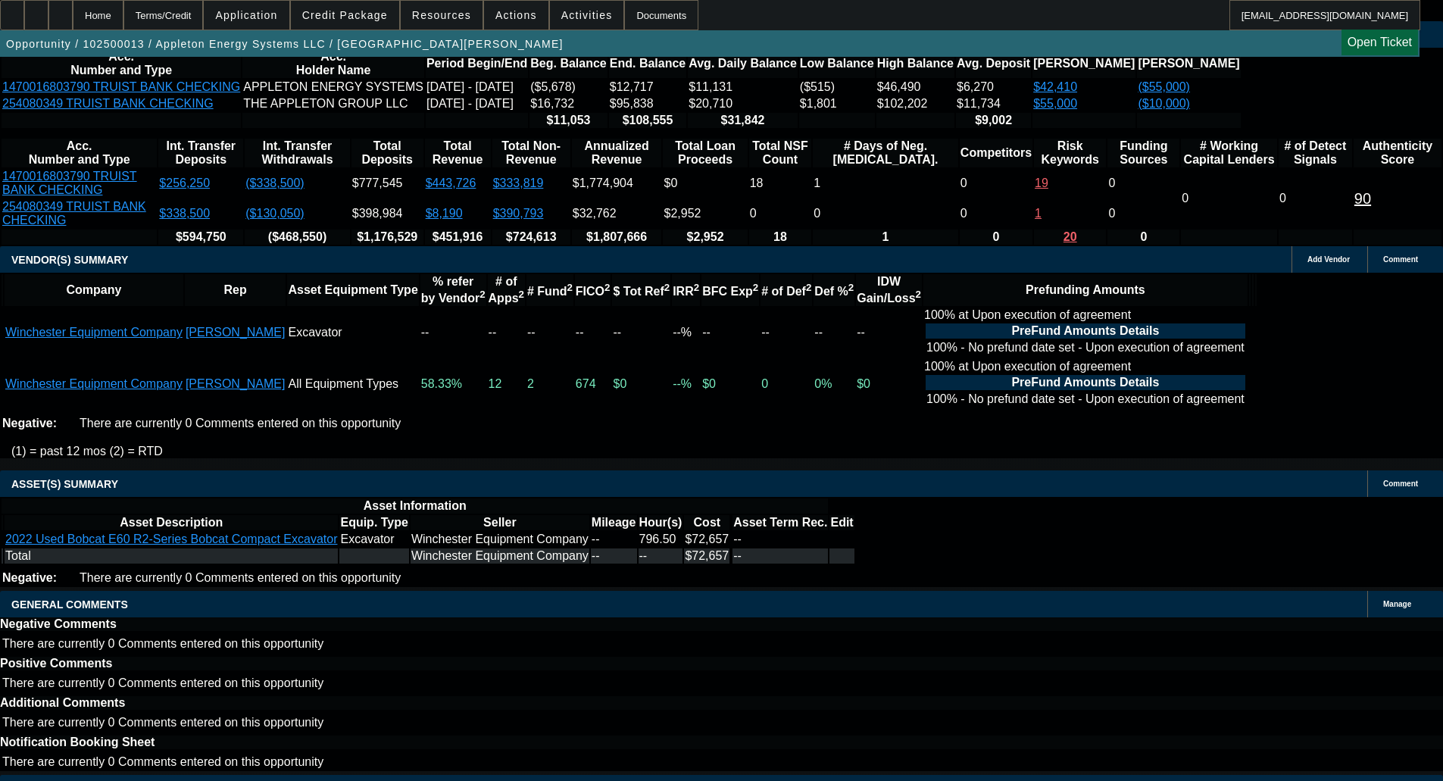
scroll to position [2769, 0]
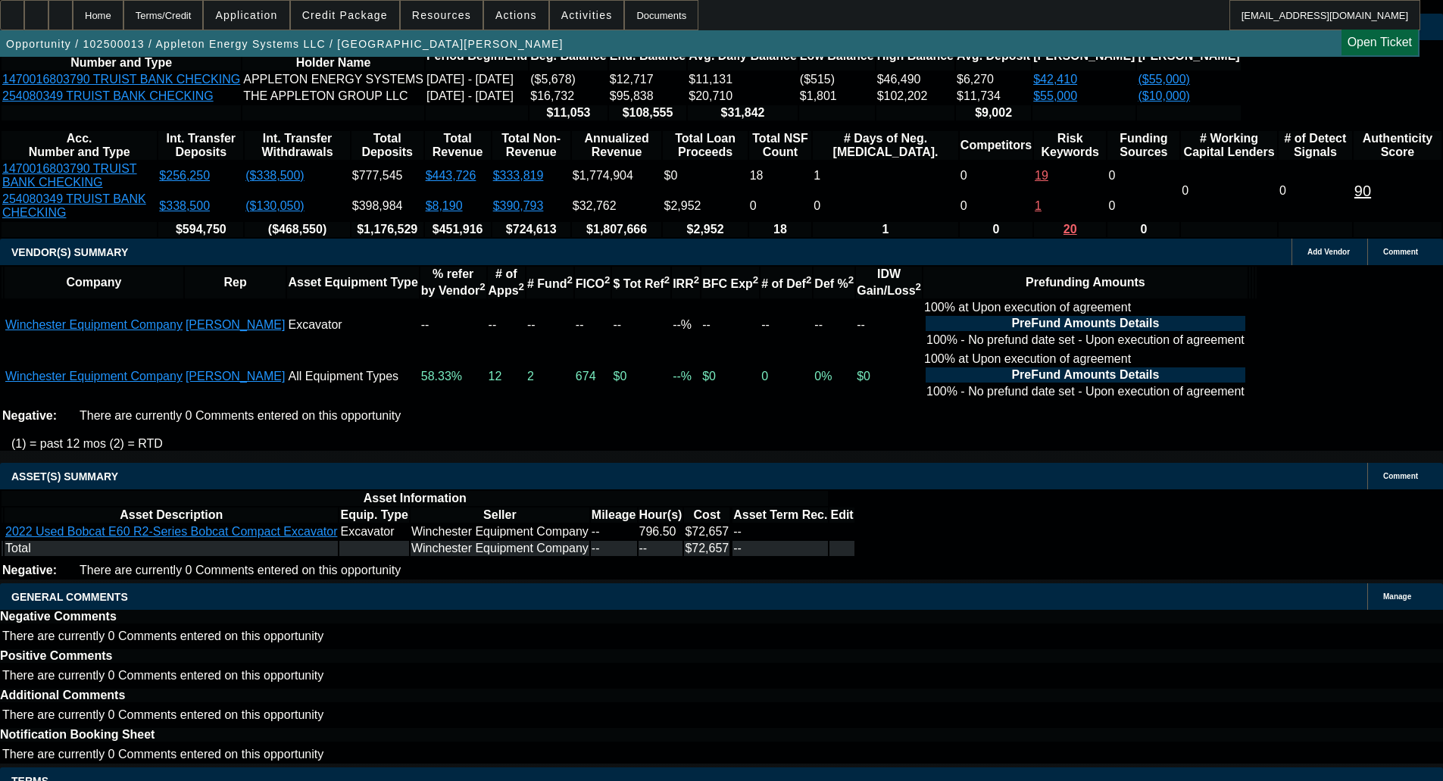
drag, startPoint x: 298, startPoint y: 479, endPoint x: 323, endPoint y: 550, distance: 75.5
select select "6"
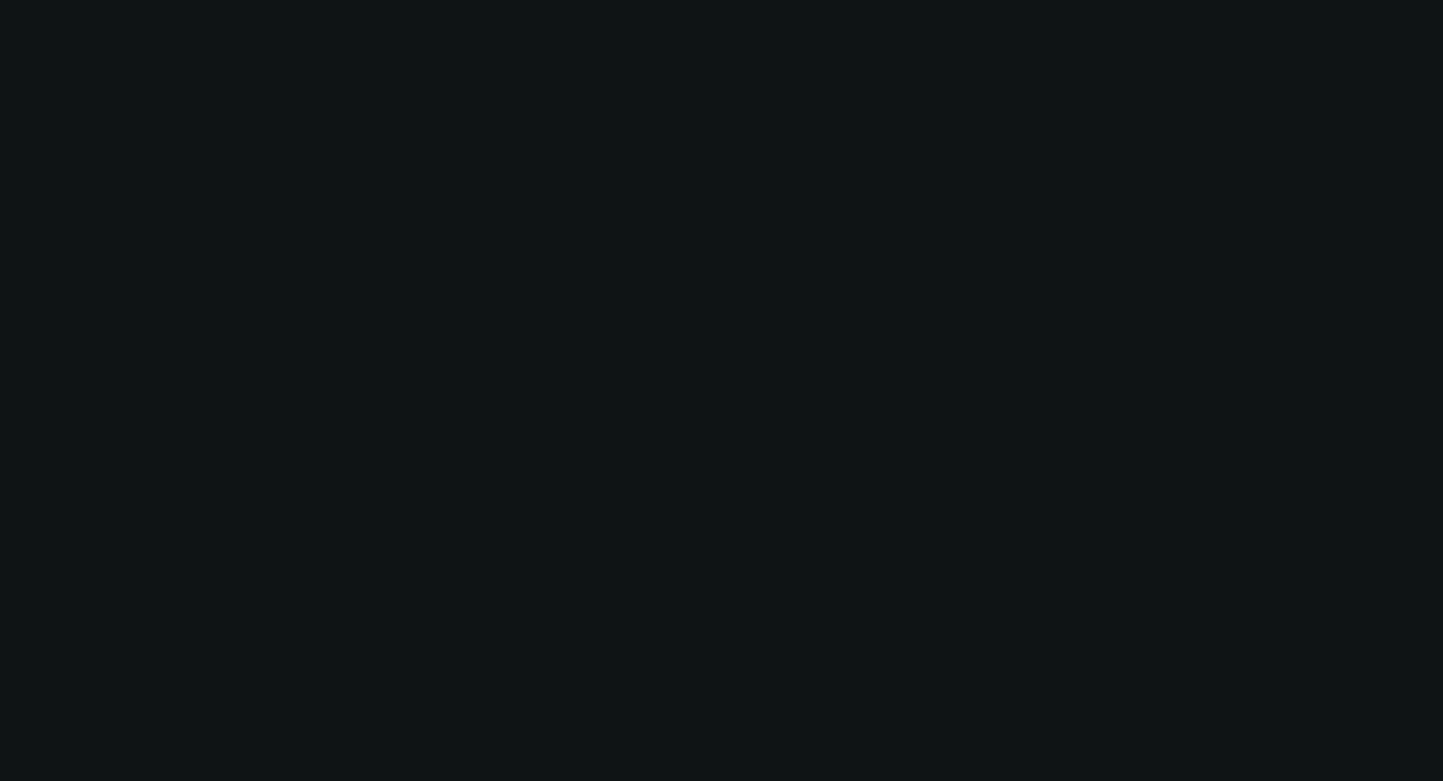
scroll to position [0, 0]
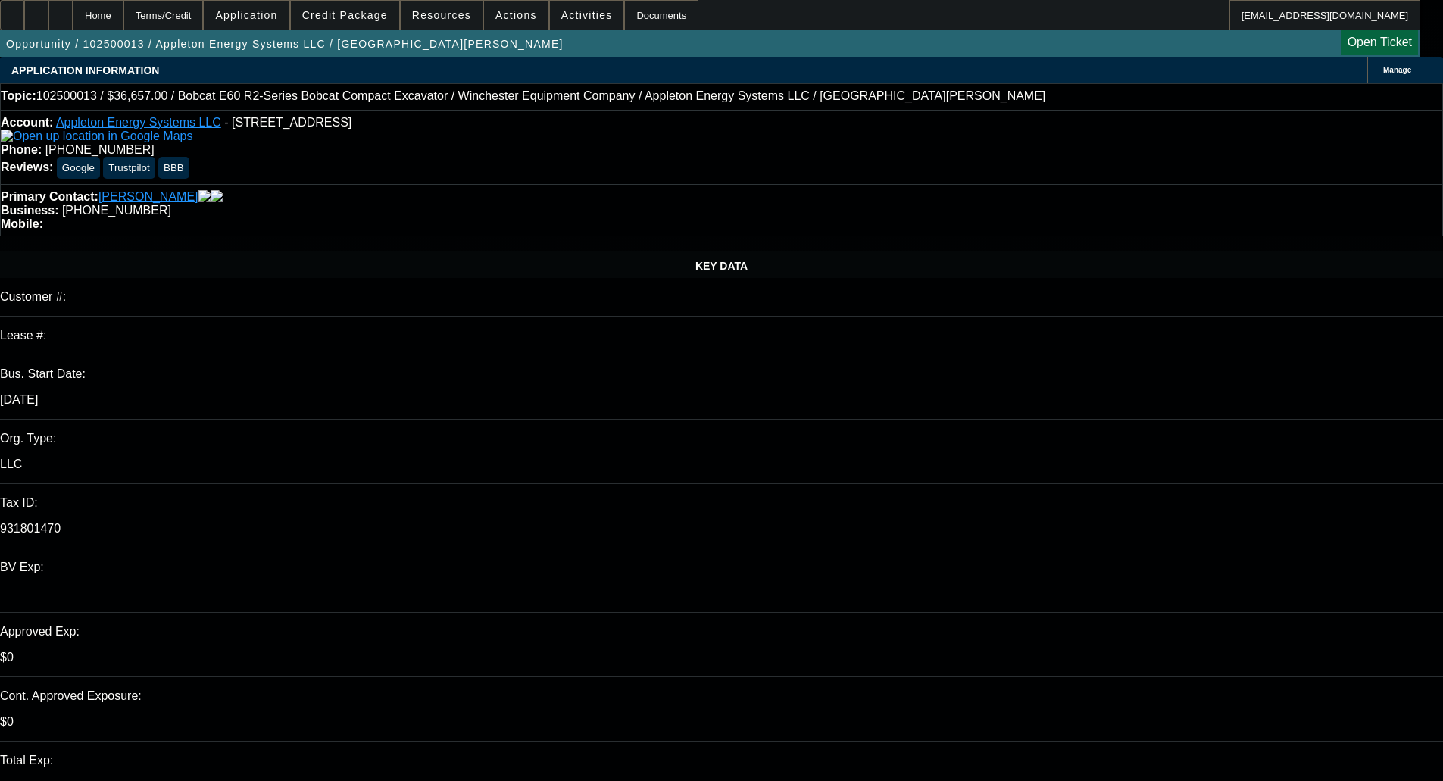
type textarea "It looks like we have the wrong PG info in CRM, Jason doesn't appear to be the …"
checkbox input "true"
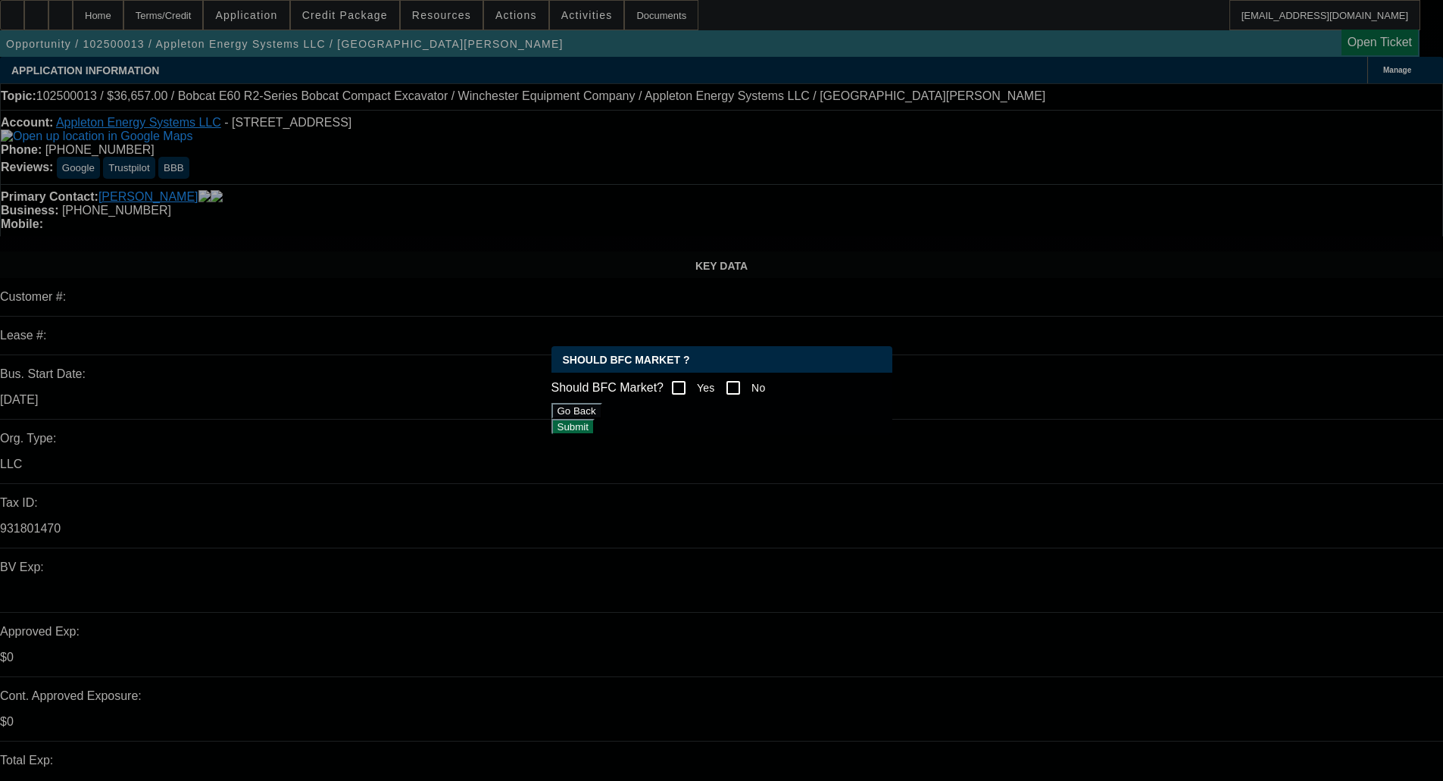
click at [747, 382] on input "No" at bounding box center [733, 388] width 30 height 30
checkbox input "true"
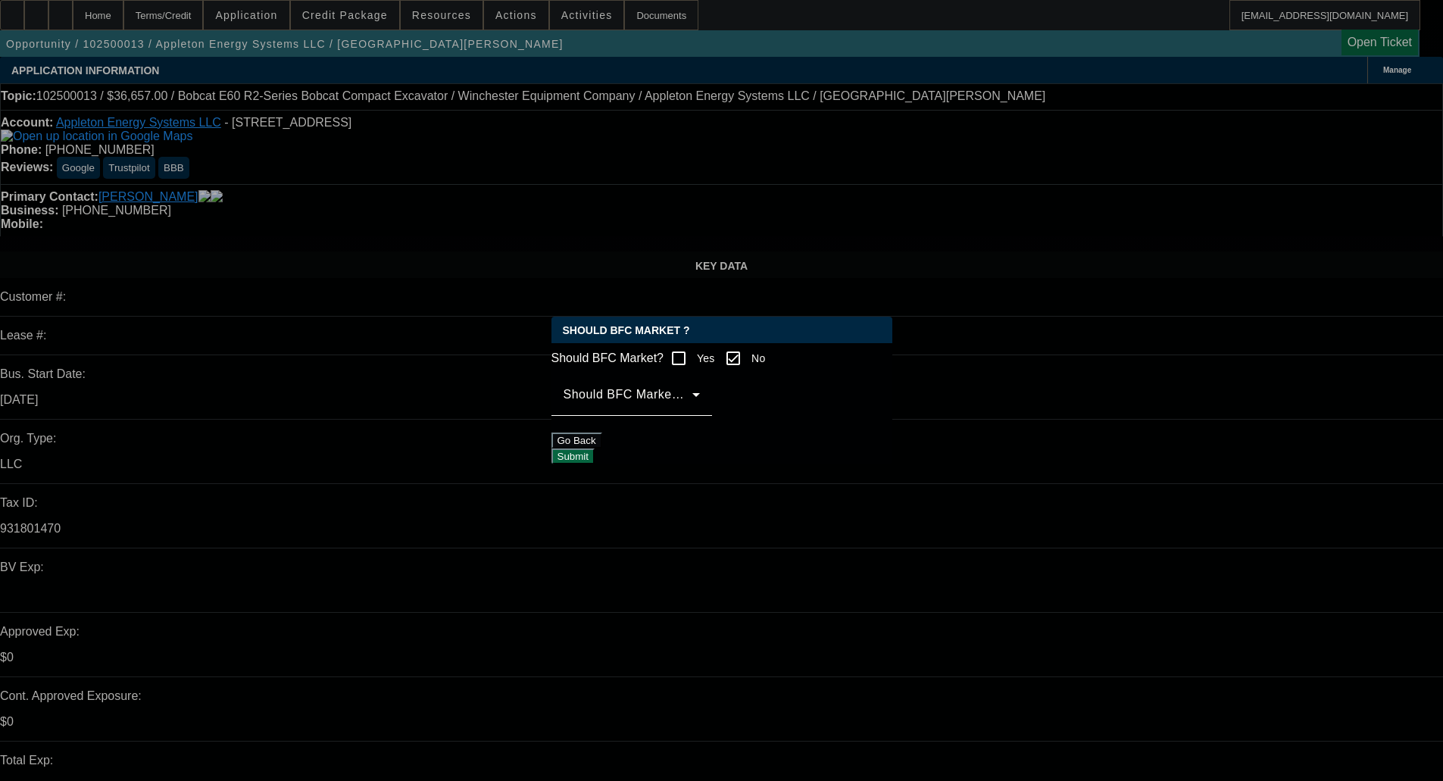
click at [698, 398] on mat-label "Should BFC Market Status Reason" at bounding box center [664, 394] width 201 height 13
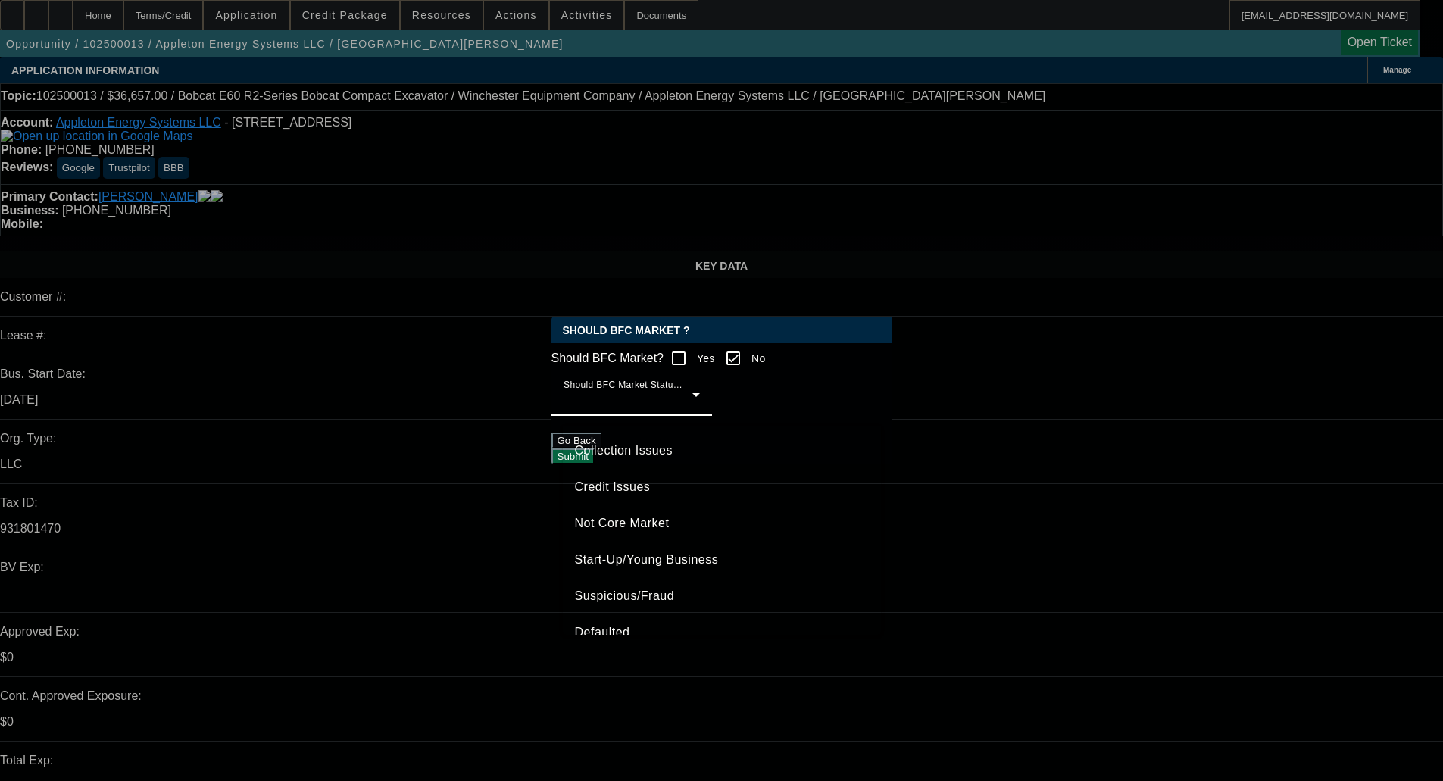
click at [633, 487] on span "Credit Issues" at bounding box center [613, 487] width 76 height 18
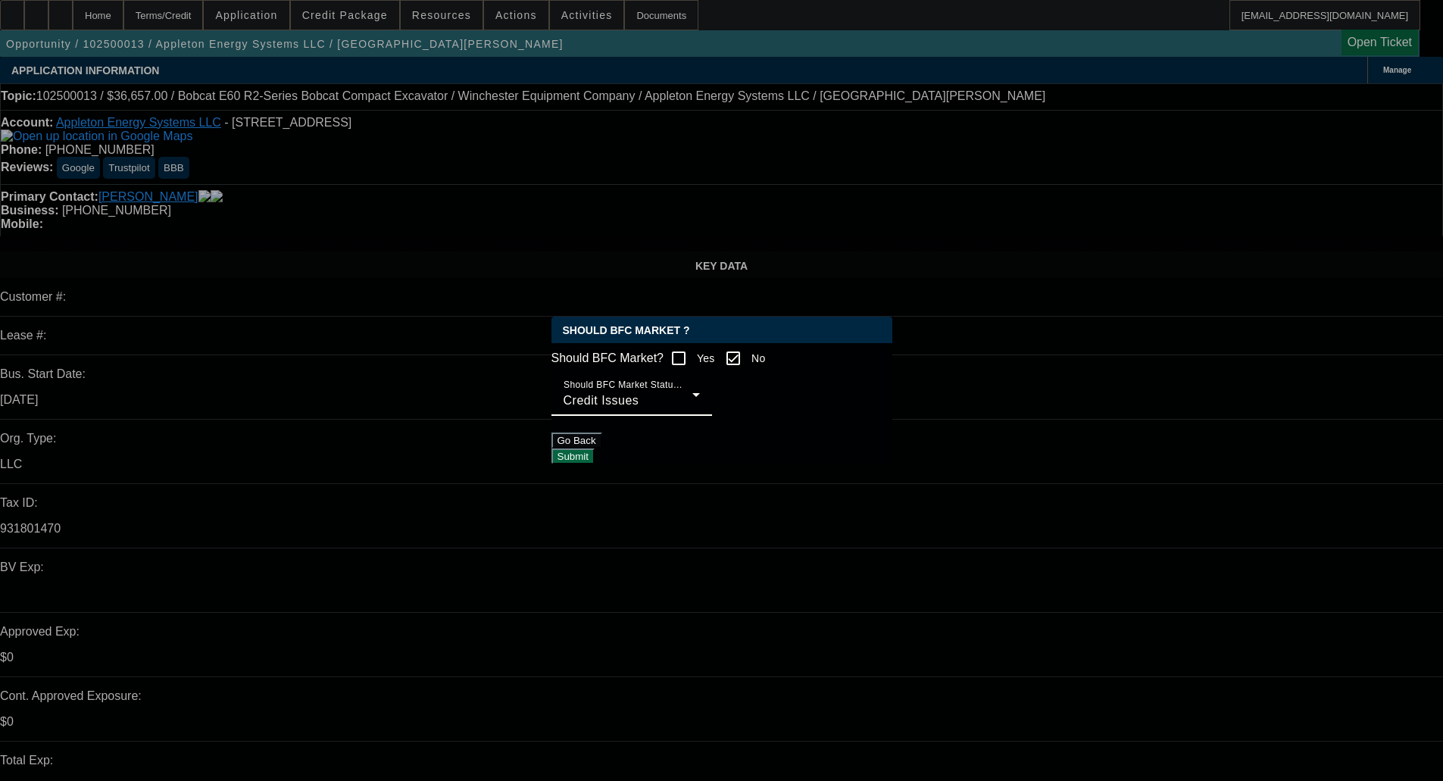
click at [595, 448] on button "Submit" at bounding box center [573, 456] width 43 height 16
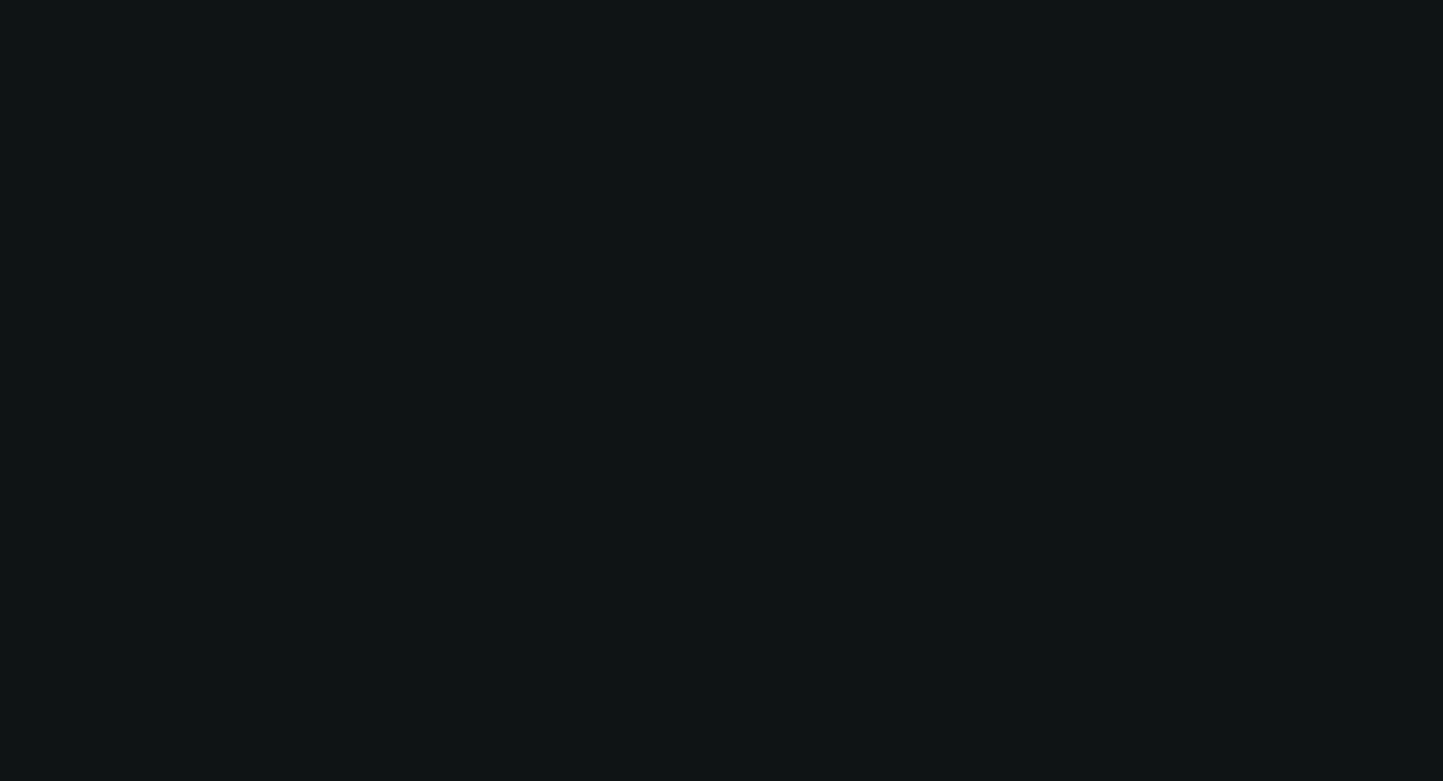
select select "0"
select select "2"
select select "0"
select select "5"
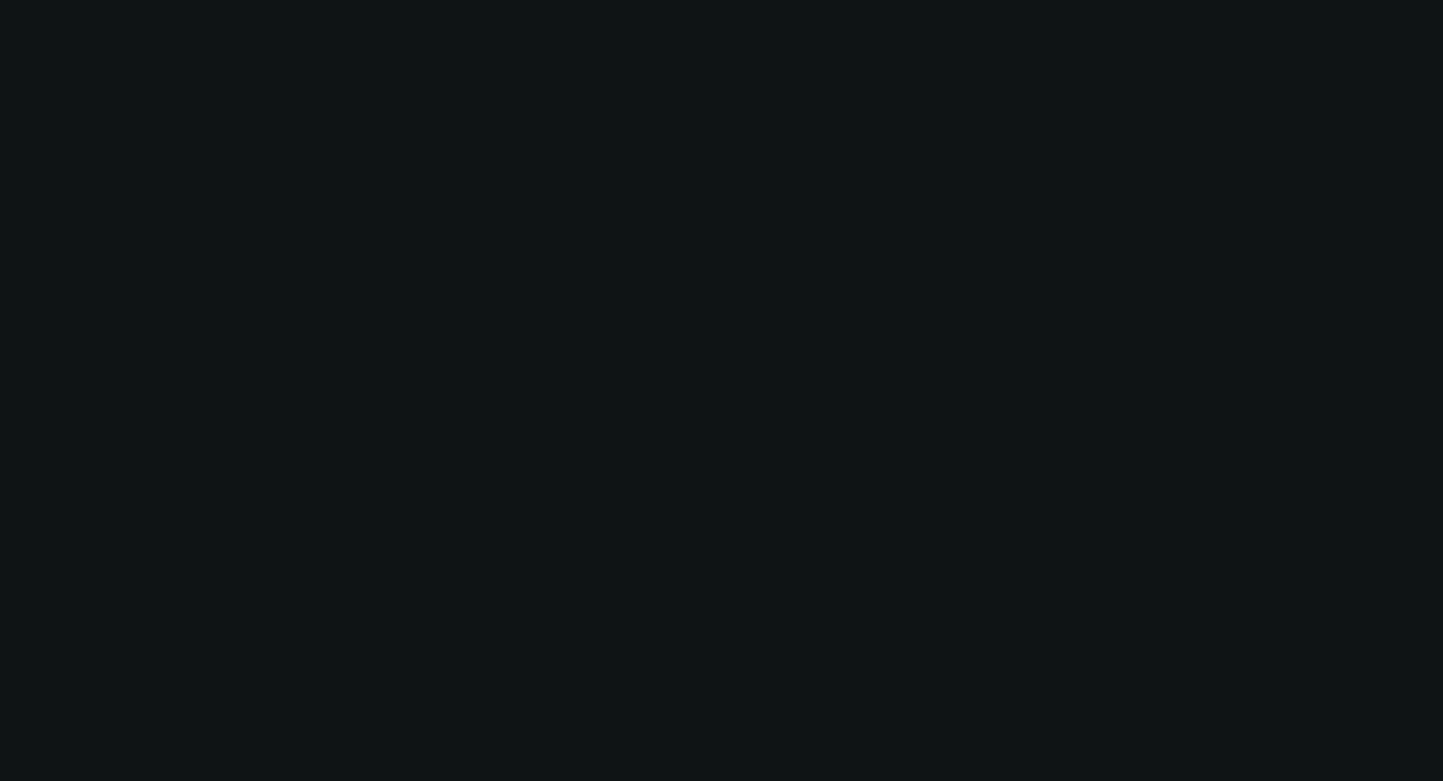
select select "0"
select select "2"
select select "0"
select select "5"
